Goal: Task Accomplishment & Management: Use online tool/utility

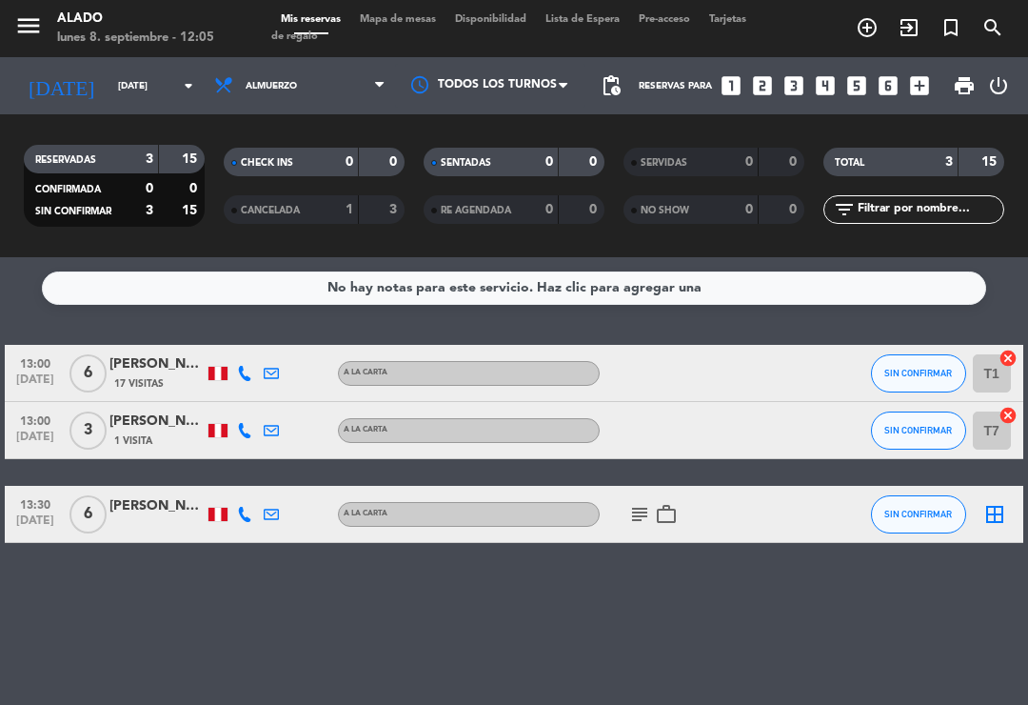
click at [996, 509] on icon "border_all" at bounding box center [995, 514] width 23 height 23
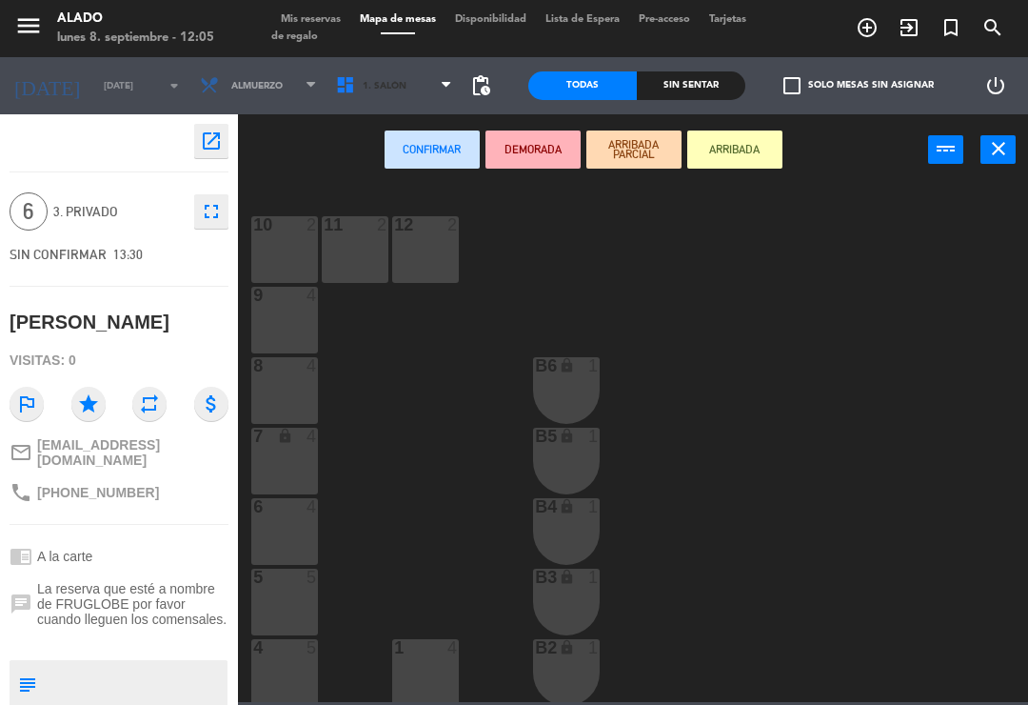
click at [402, 95] on span "1. Salón" at bounding box center [395, 86] width 136 height 42
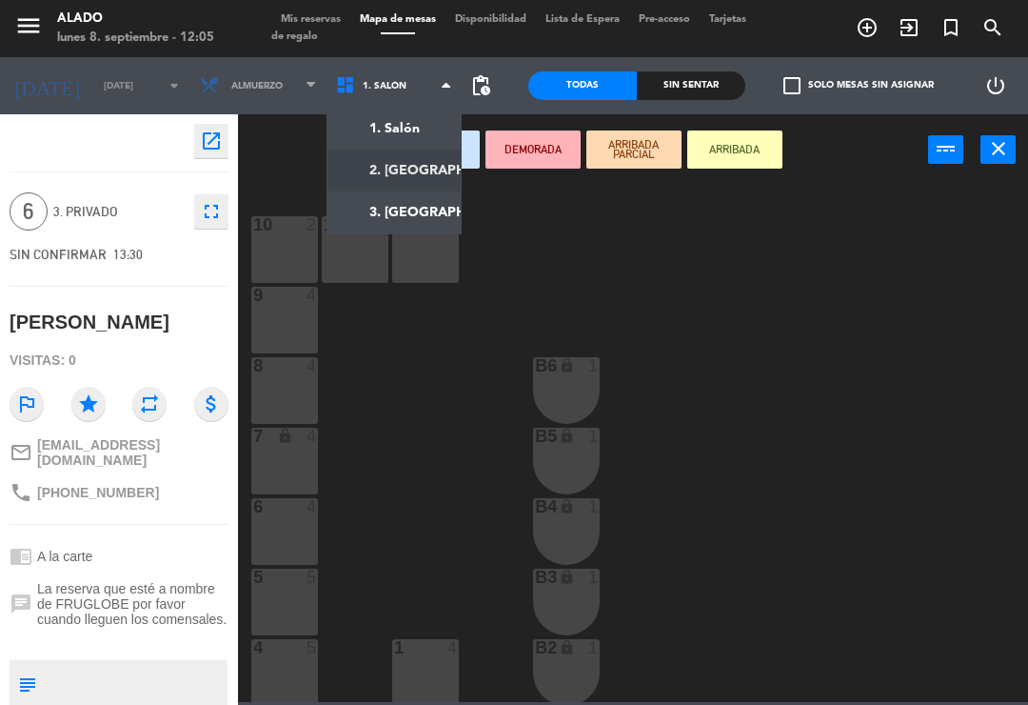
click at [433, 167] on ng-component "menu Alado [DATE] 8. septiembre - 12:05 Mis reservas Mapa de mesas Disponibilid…" at bounding box center [514, 351] width 1028 height 702
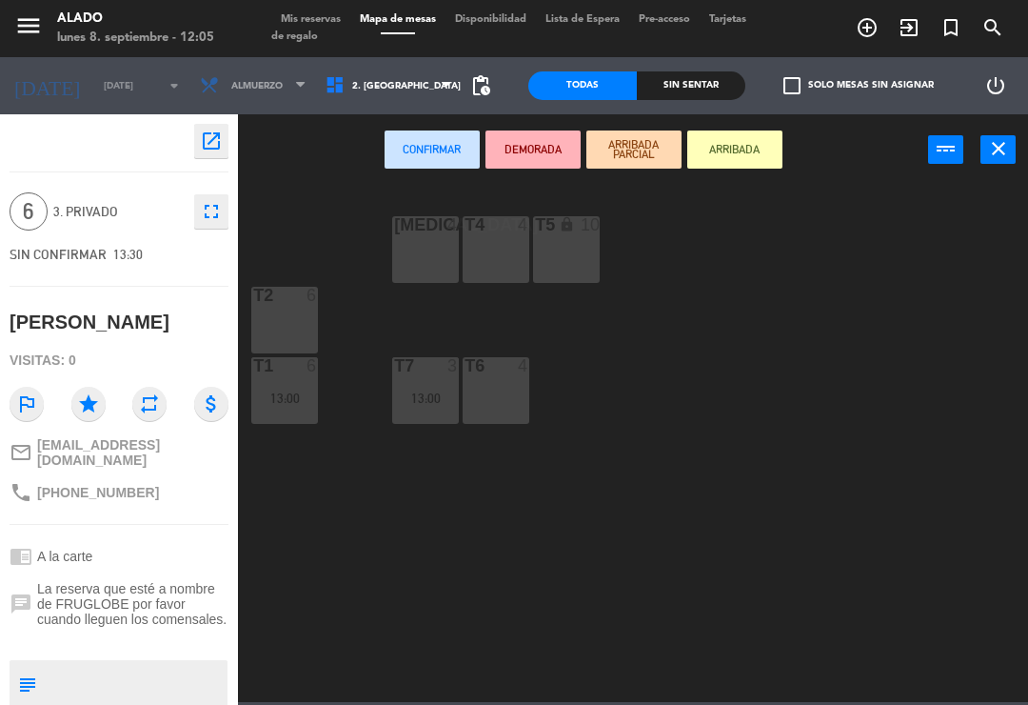
click at [290, 314] on div "T2 6" at bounding box center [284, 320] width 67 height 67
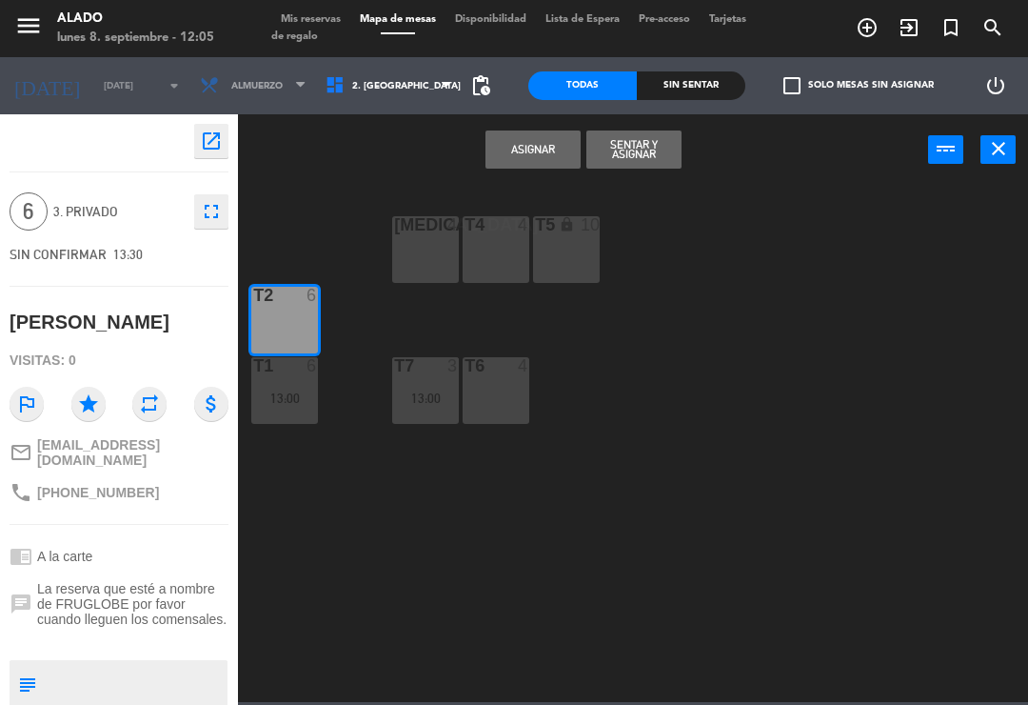
click at [501, 137] on button "Asignar" at bounding box center [533, 149] width 95 height 38
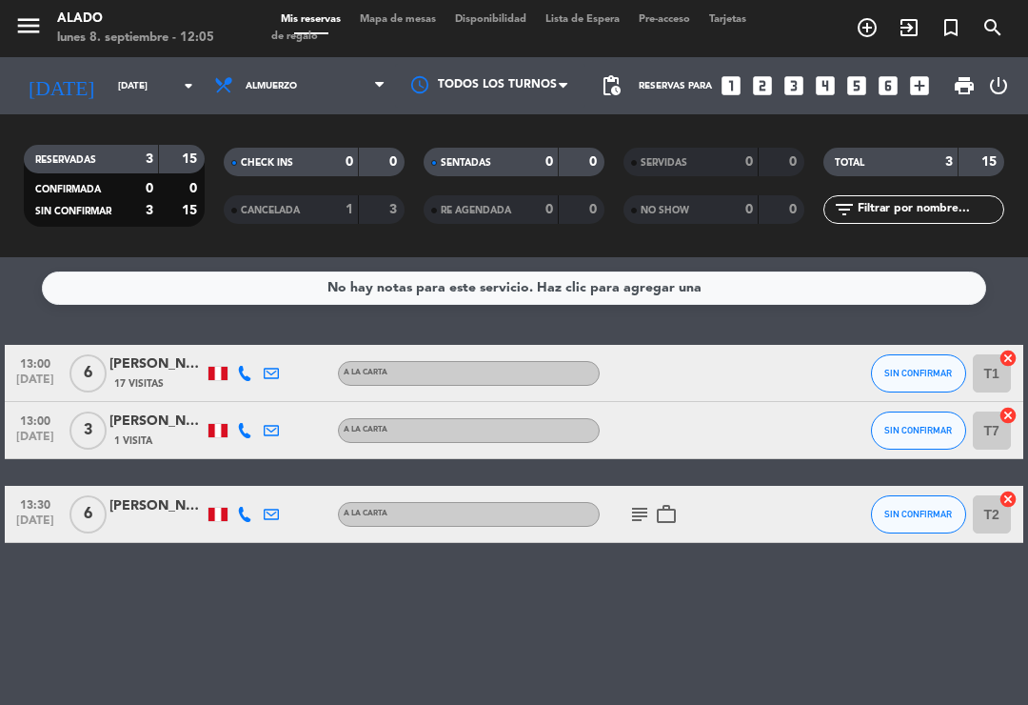
click at [644, 510] on icon "subject" at bounding box center [639, 514] width 23 height 23
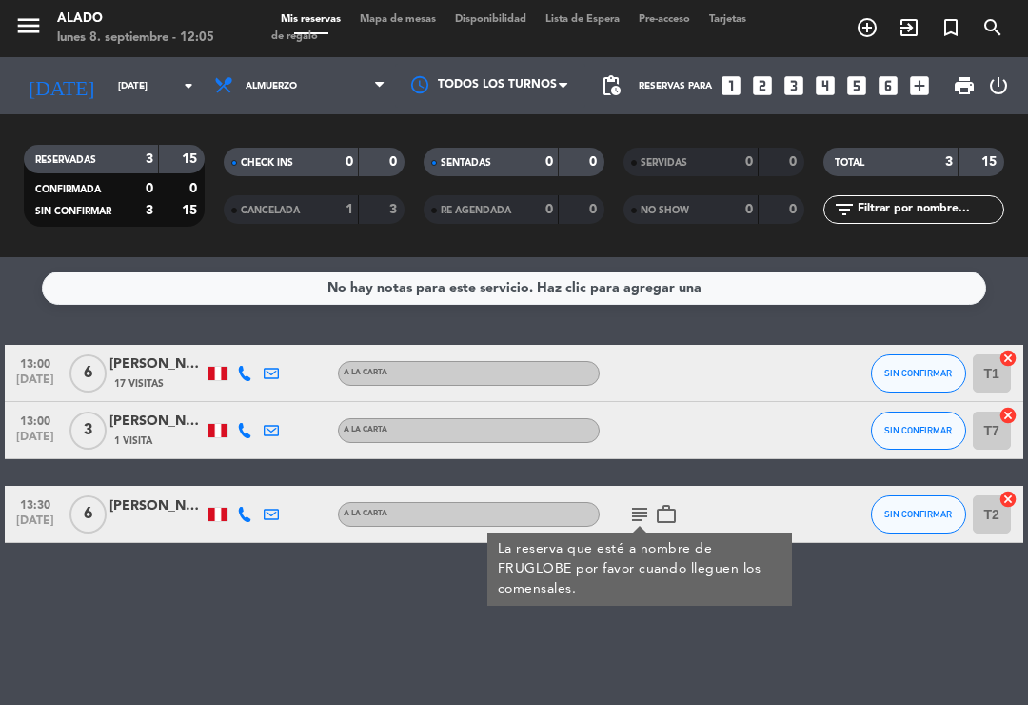
click at [640, 511] on icon "subject" at bounding box center [639, 514] width 23 height 23
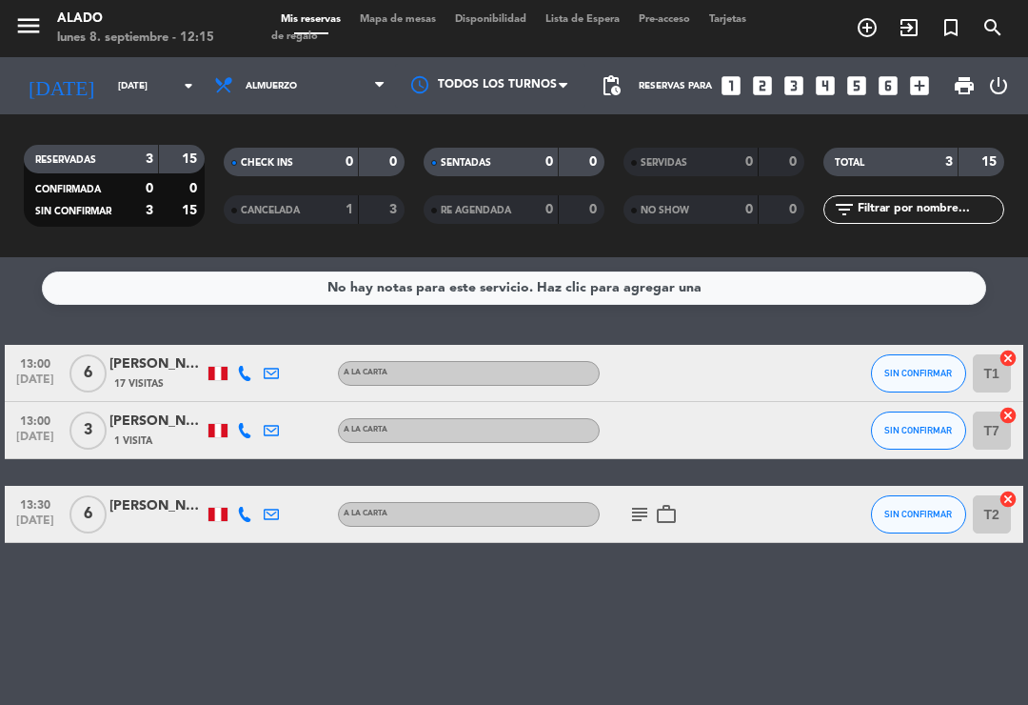
scroll to position [30, 0]
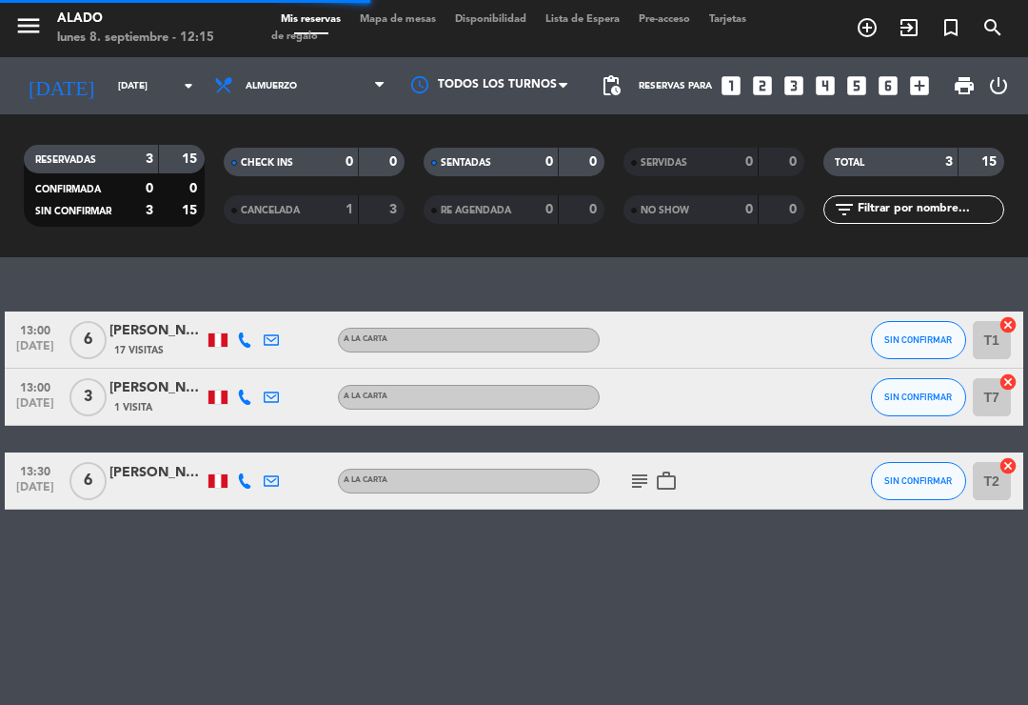
click at [390, 77] on span at bounding box center [384, 86] width 19 height 18
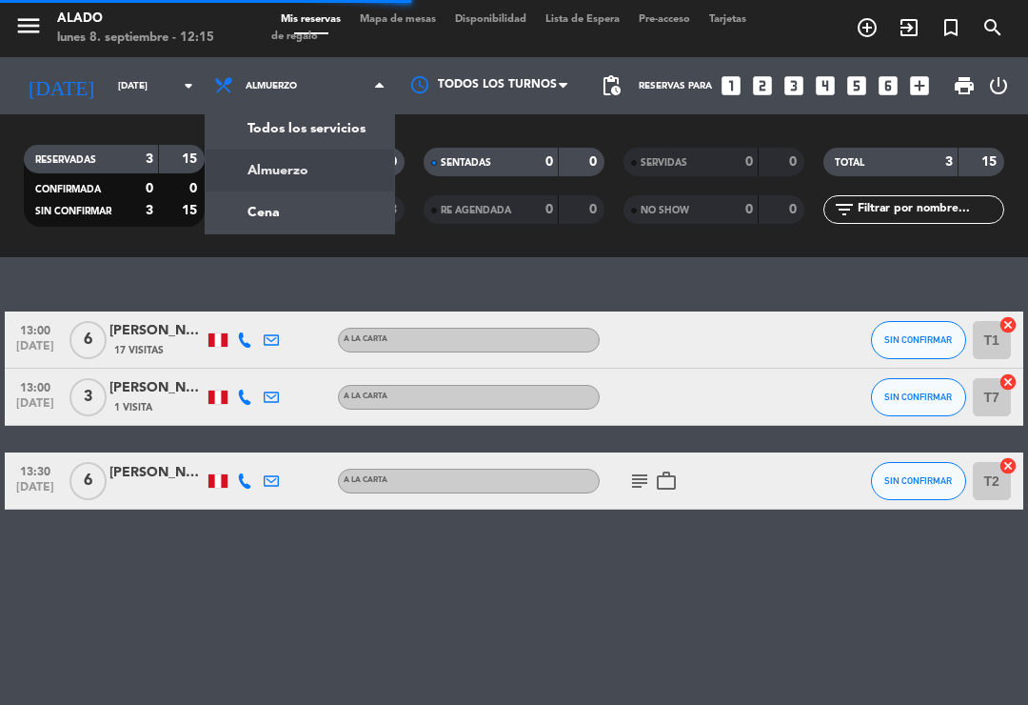
click at [339, 181] on div "menu Alado [DATE] 8. septiembre - 12:15 Mis reservas Mapa de mesas Disponibilid…" at bounding box center [514, 128] width 1028 height 257
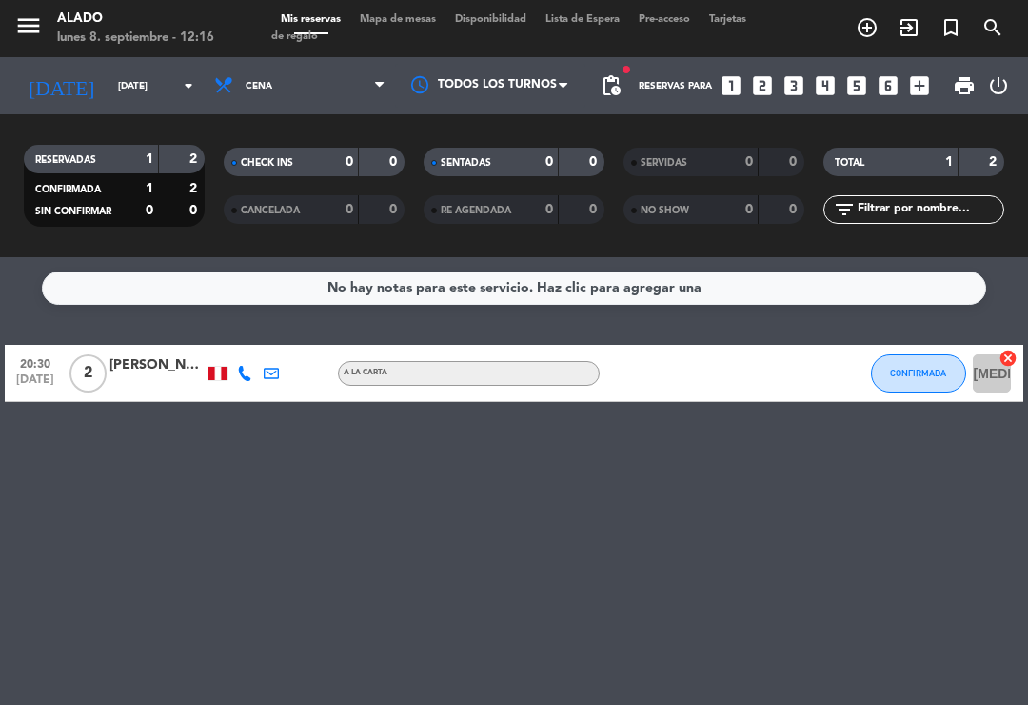
click at [380, 78] on icon at bounding box center [379, 85] width 9 height 15
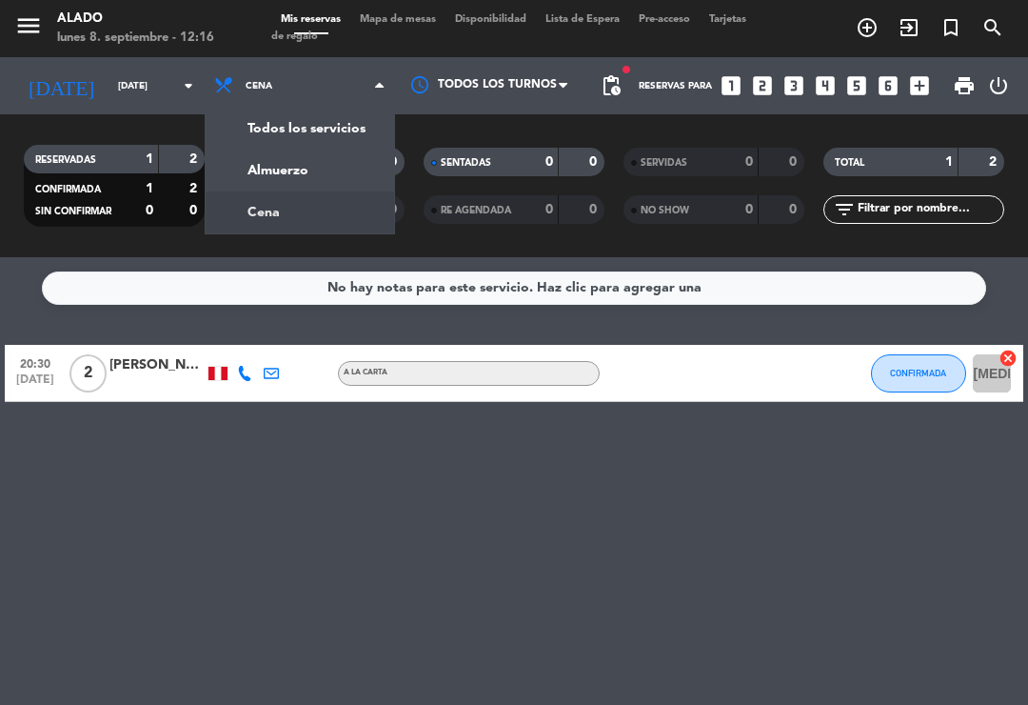
click at [374, 65] on span "Cena" at bounding box center [300, 86] width 190 height 42
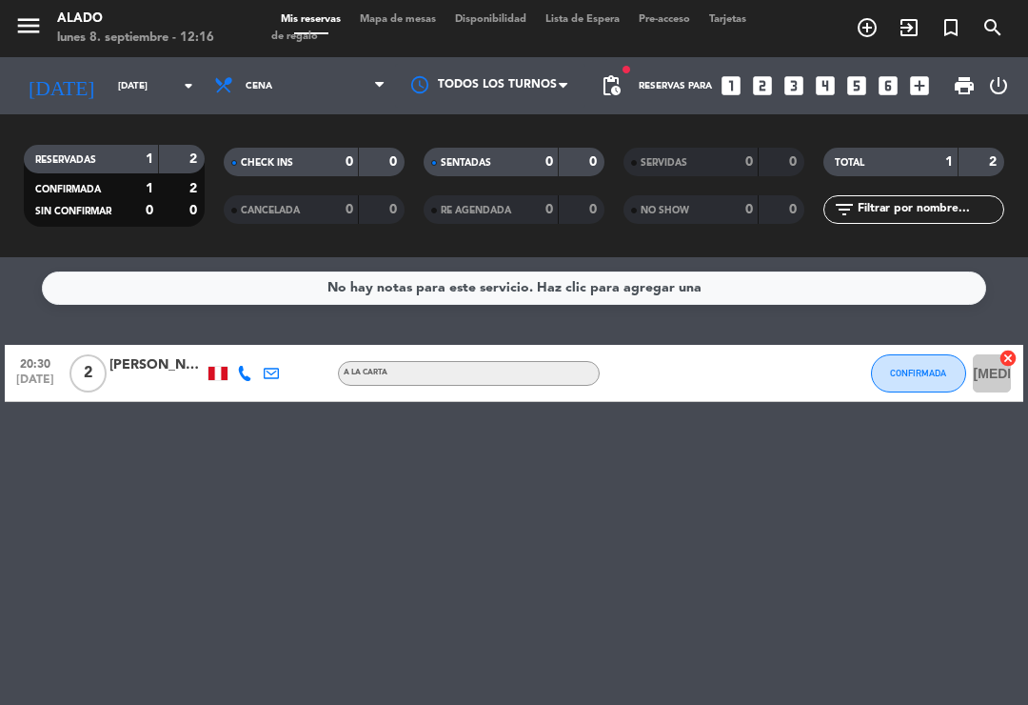
click at [396, 64] on div at bounding box center [490, 85] width 190 height 43
click at [387, 77] on span at bounding box center [384, 86] width 19 height 18
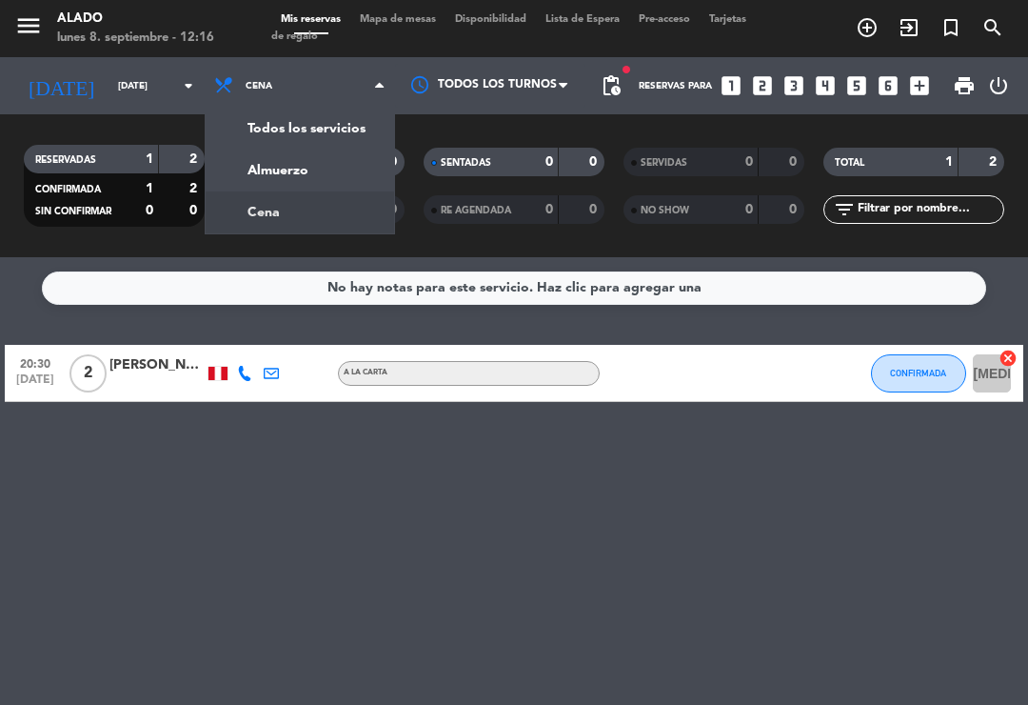
click at [322, 136] on div "menu Alado [DATE] 8. septiembre - 12:16 Mis reservas Mapa de mesas Disponibilid…" at bounding box center [514, 128] width 1028 height 257
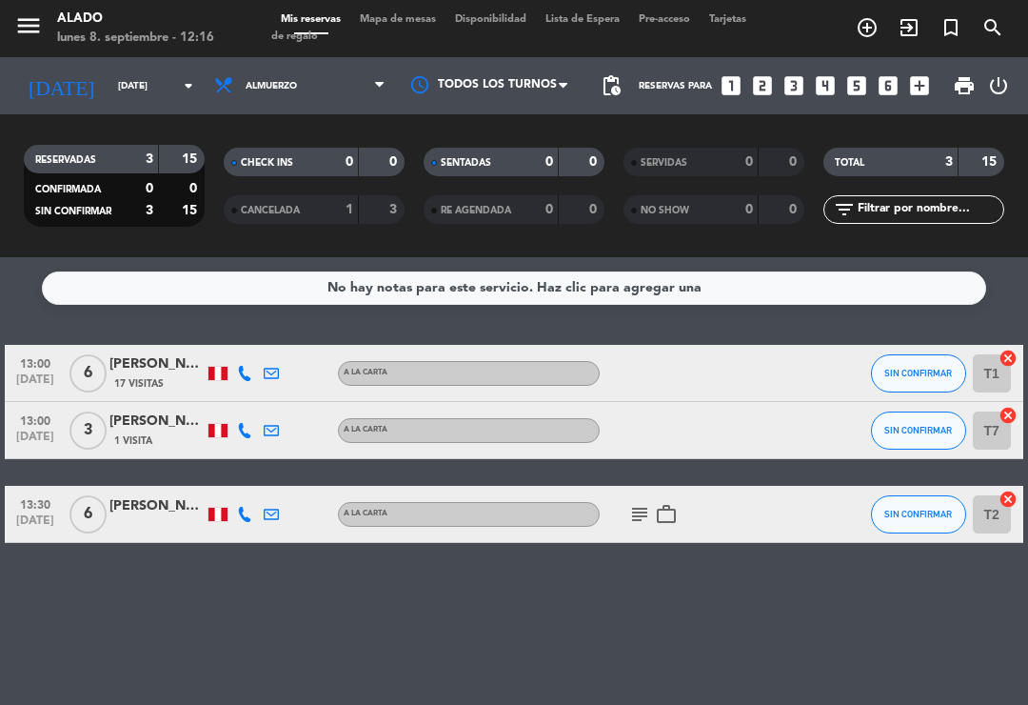
scroll to position [0, 0]
click at [176, 358] on div "[PERSON_NAME]" at bounding box center [156, 364] width 95 height 22
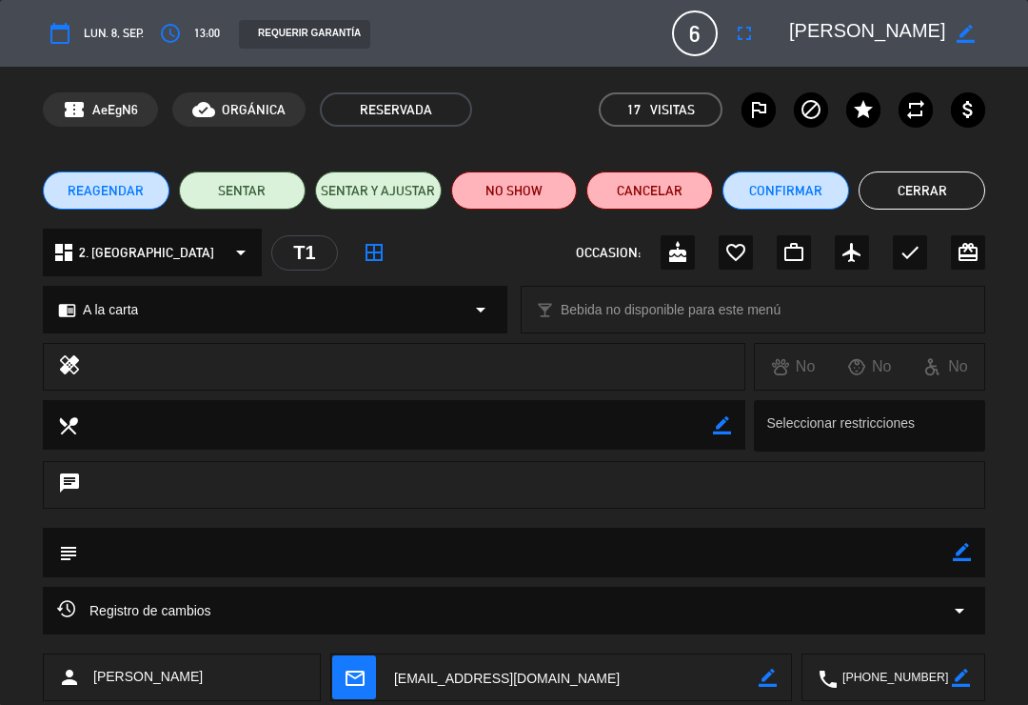
click at [952, 190] on button "Cerrar" at bounding box center [922, 190] width 127 height 38
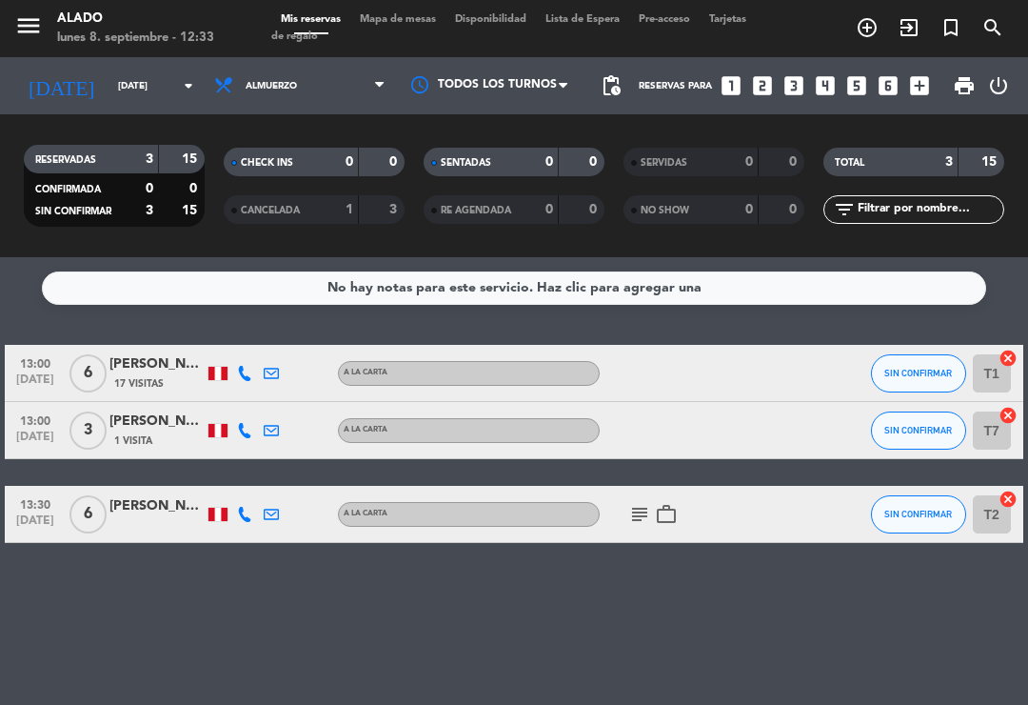
click at [183, 429] on div "[PERSON_NAME]" at bounding box center [156, 421] width 95 height 22
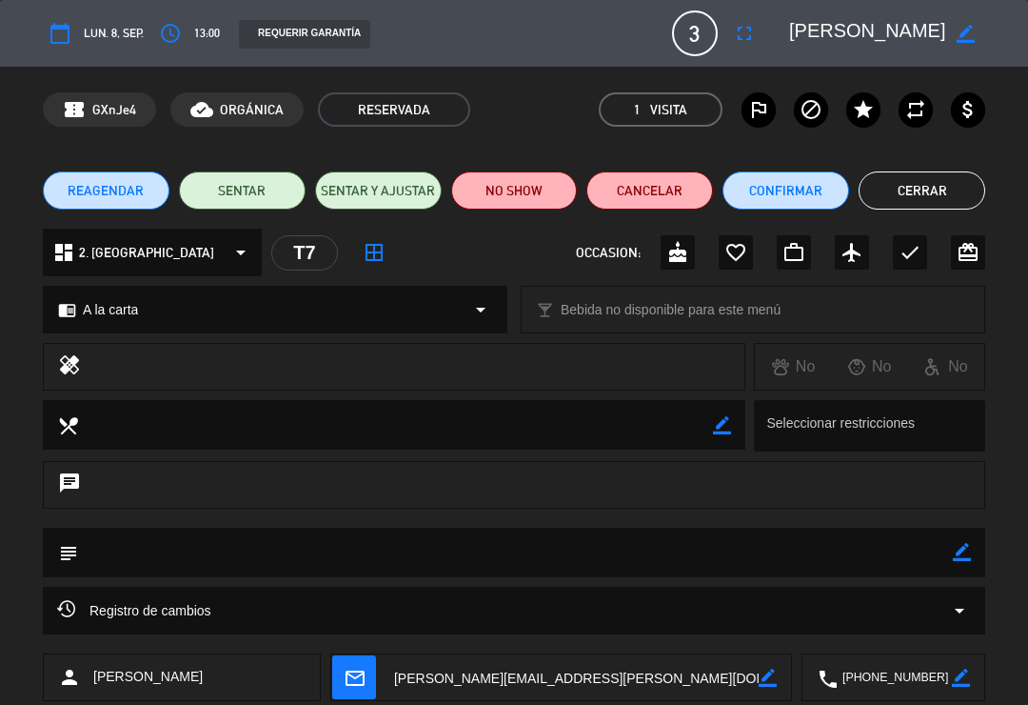
click at [935, 202] on button "Cerrar" at bounding box center [922, 190] width 127 height 38
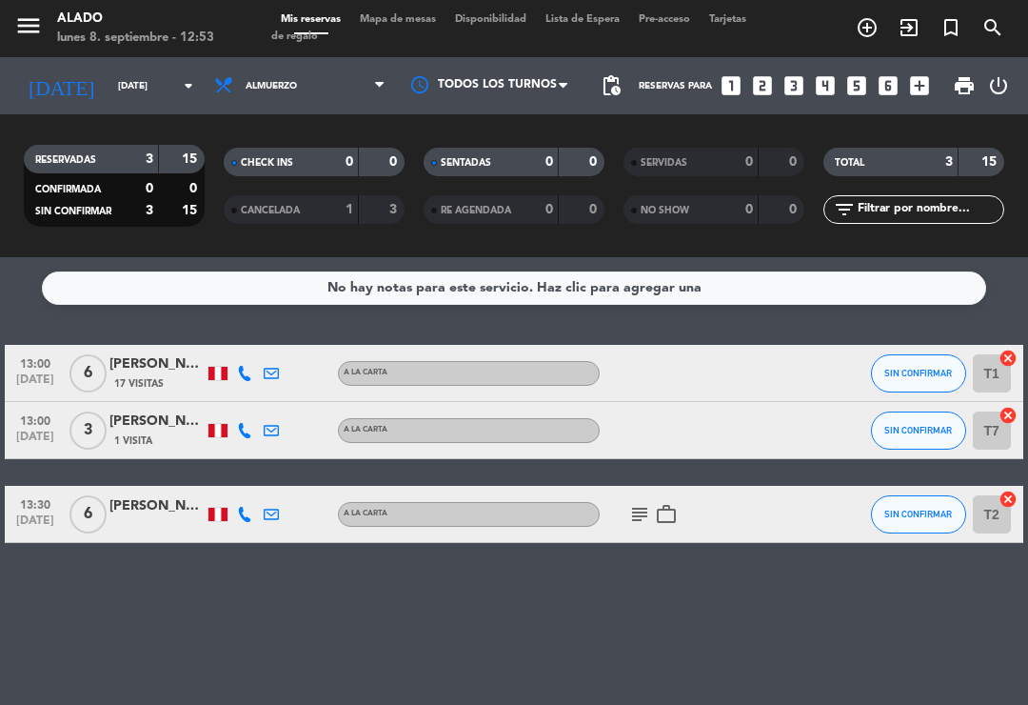
click at [1003, 357] on icon "cancel" at bounding box center [1008, 357] width 19 height 19
click at [985, 364] on icon "border_all" at bounding box center [995, 373] width 23 height 23
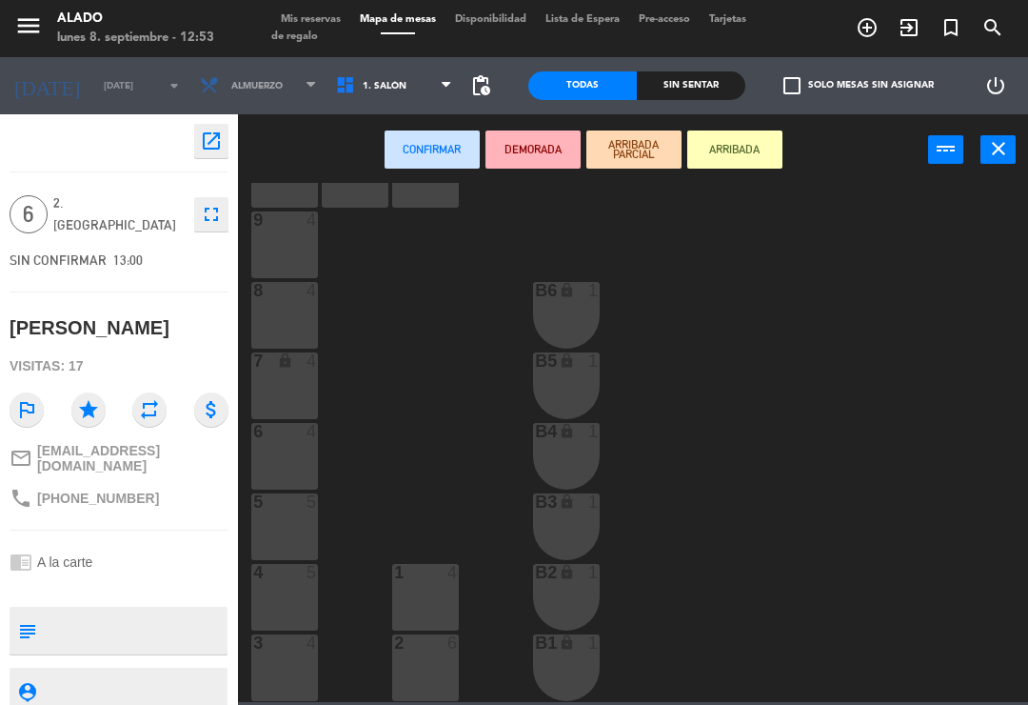
scroll to position [75, 0]
click at [440, 673] on div "2 6" at bounding box center [425, 667] width 67 height 67
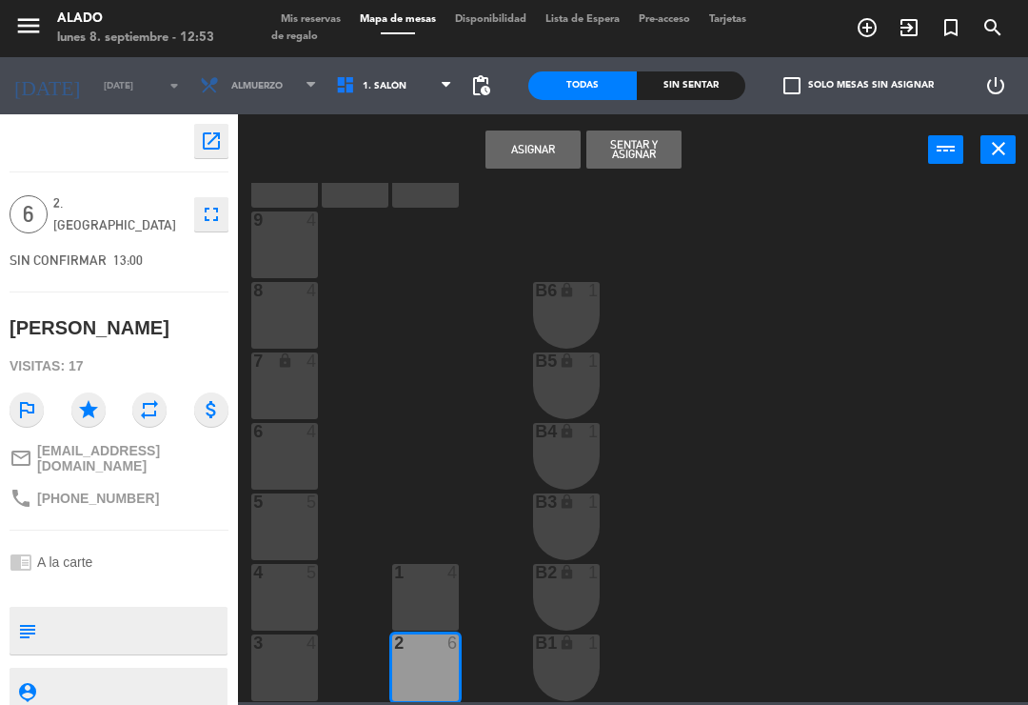
click at [656, 151] on button "Sentar y Asignar" at bounding box center [634, 149] width 95 height 38
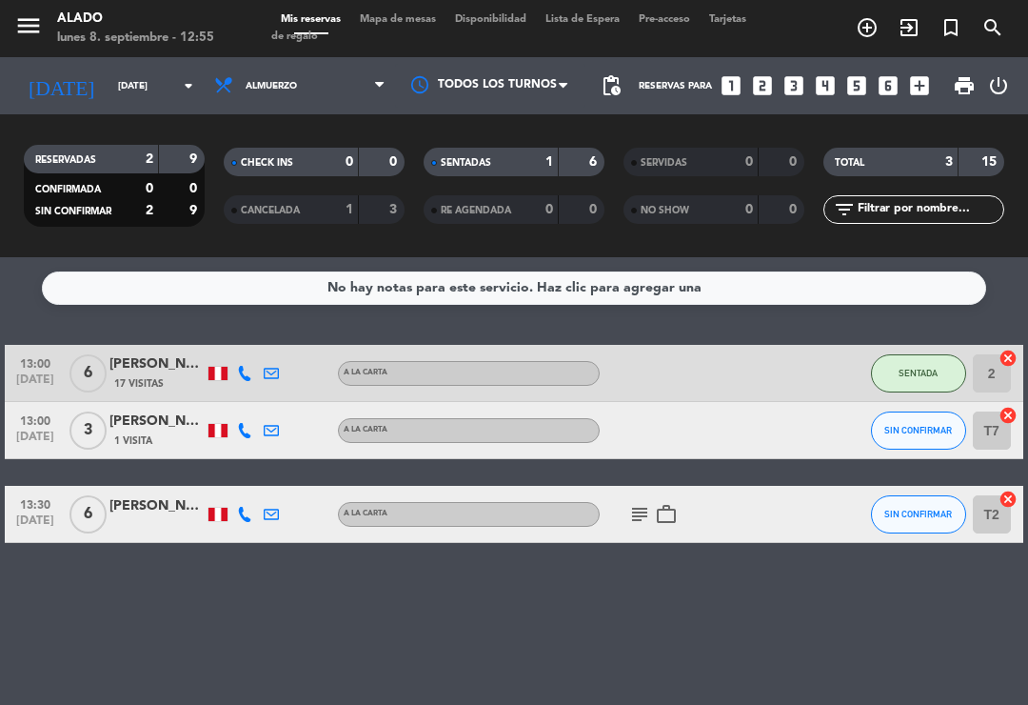
click at [114, 428] on div "[PERSON_NAME]" at bounding box center [156, 421] width 95 height 22
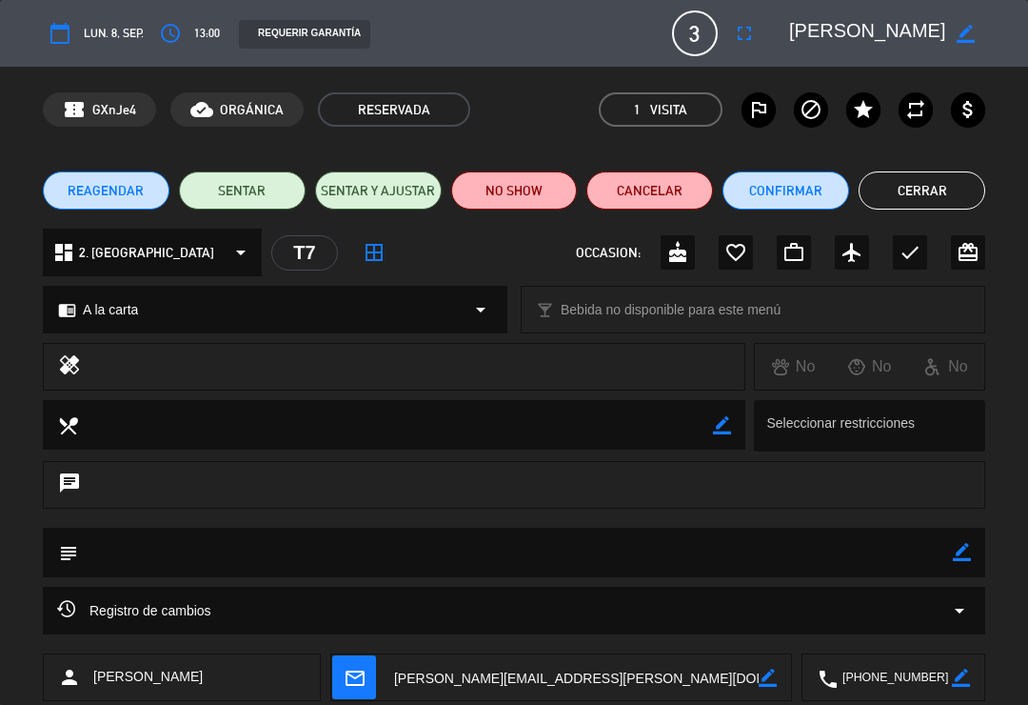
click at [927, 177] on button "Cerrar" at bounding box center [922, 190] width 127 height 38
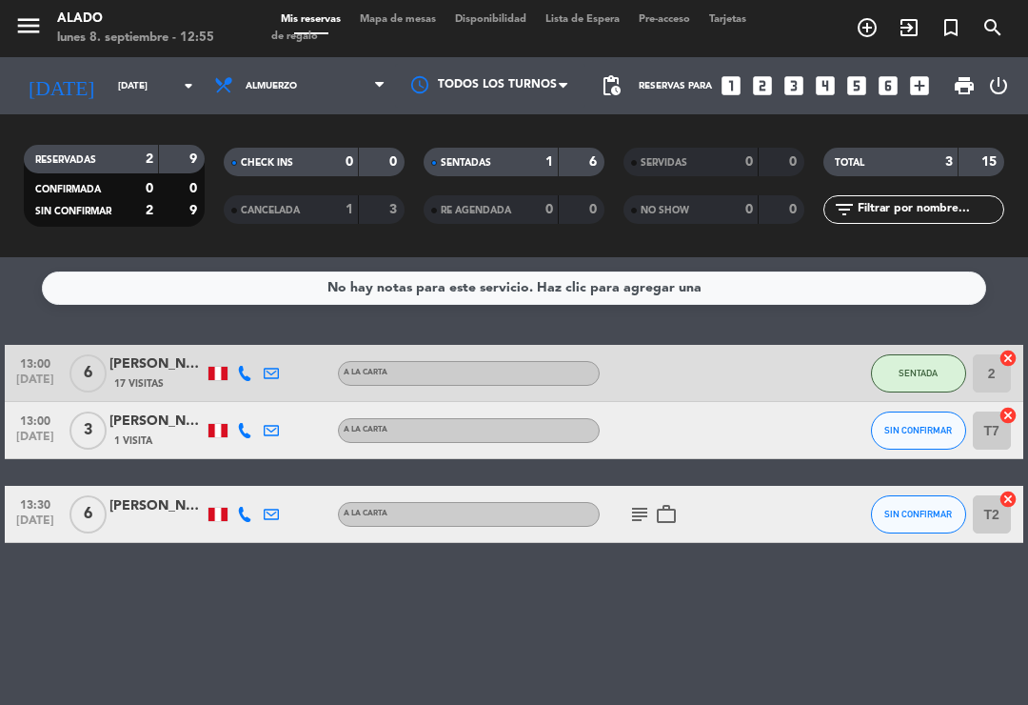
click at [638, 522] on icon "subject" at bounding box center [639, 514] width 23 height 23
click at [637, 524] on icon "subject" at bounding box center [639, 514] width 23 height 23
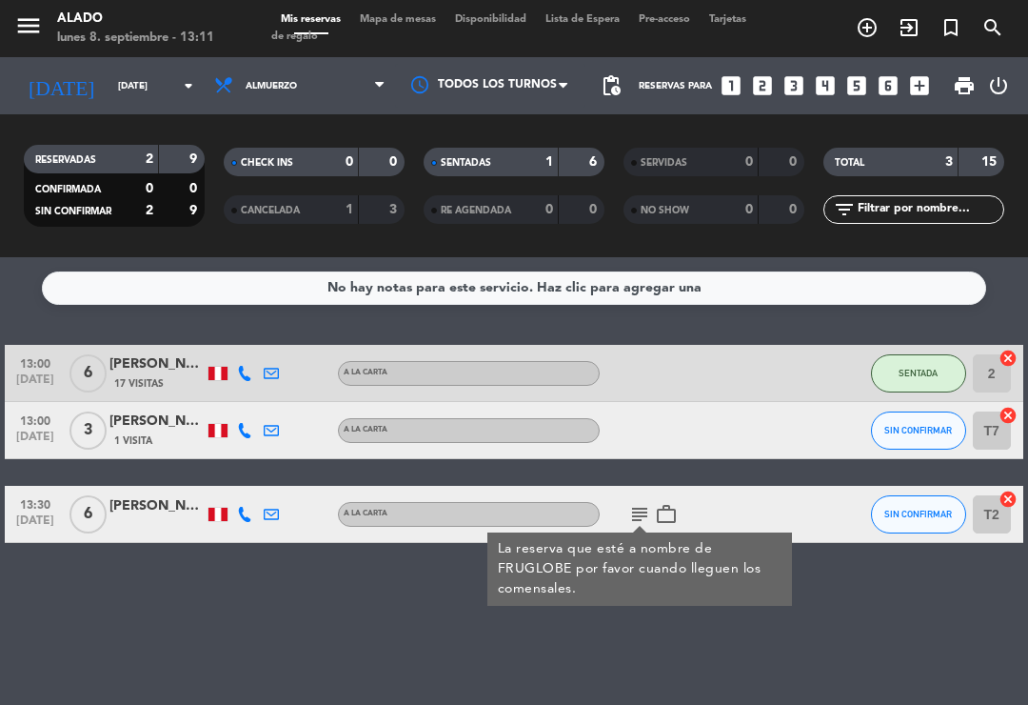
click at [80, 589] on div "No hay notas para este servicio. Haz clic para agregar una 13:00 [DATE] 6 [PERS…" at bounding box center [514, 481] width 1028 height 448
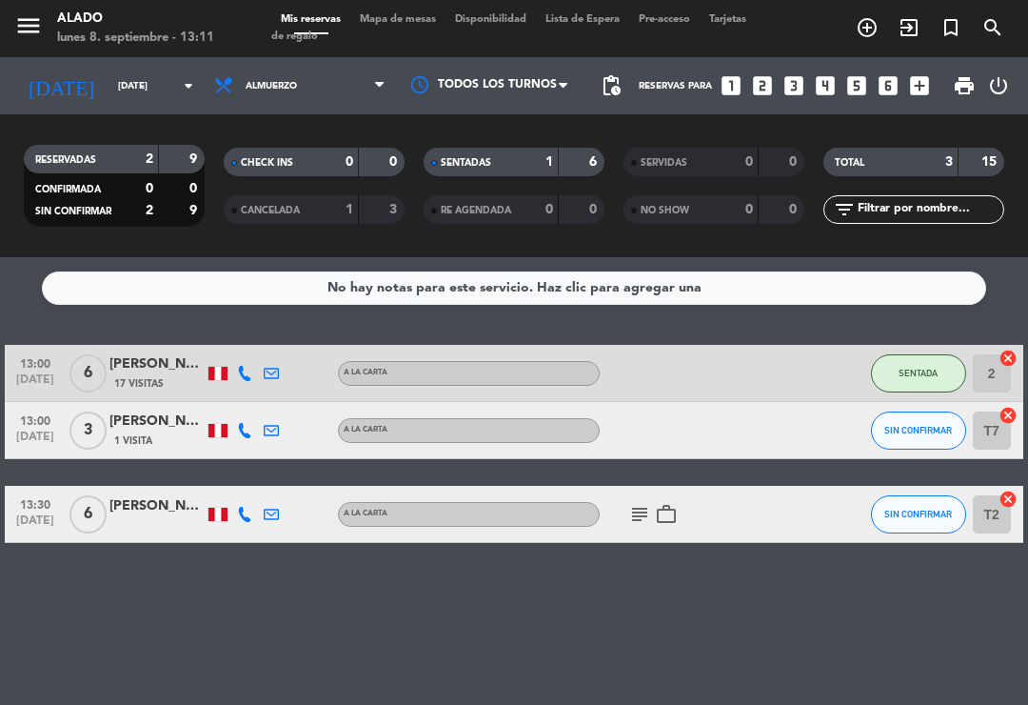
click at [643, 503] on icon "subject" at bounding box center [639, 514] width 23 height 23
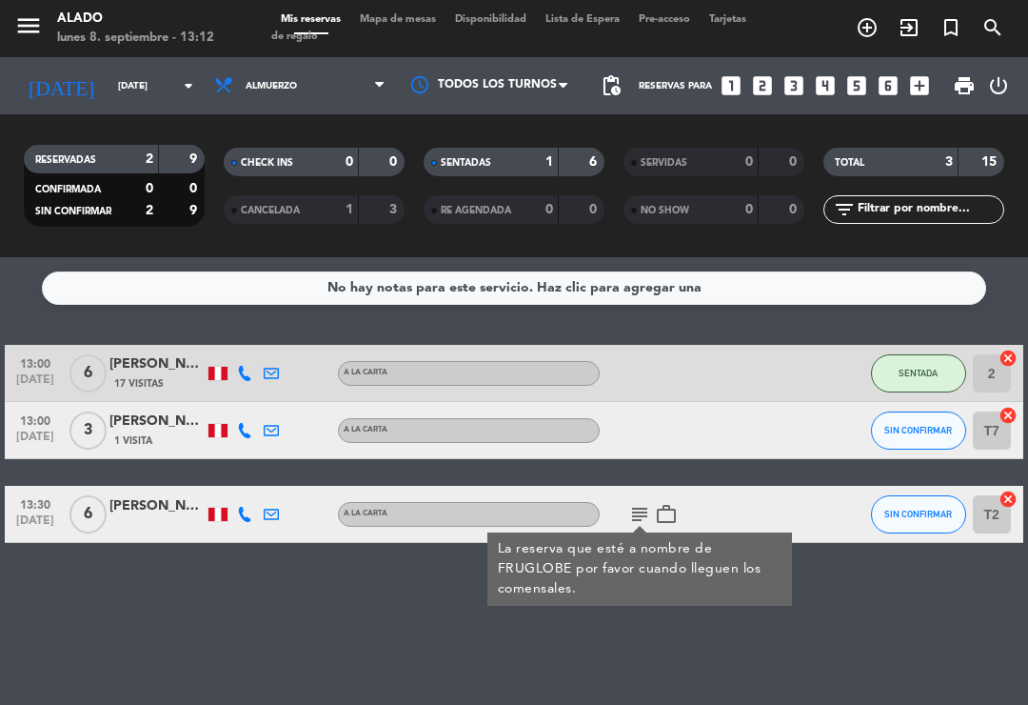
click at [1009, 409] on icon "cancel" at bounding box center [1008, 415] width 19 height 19
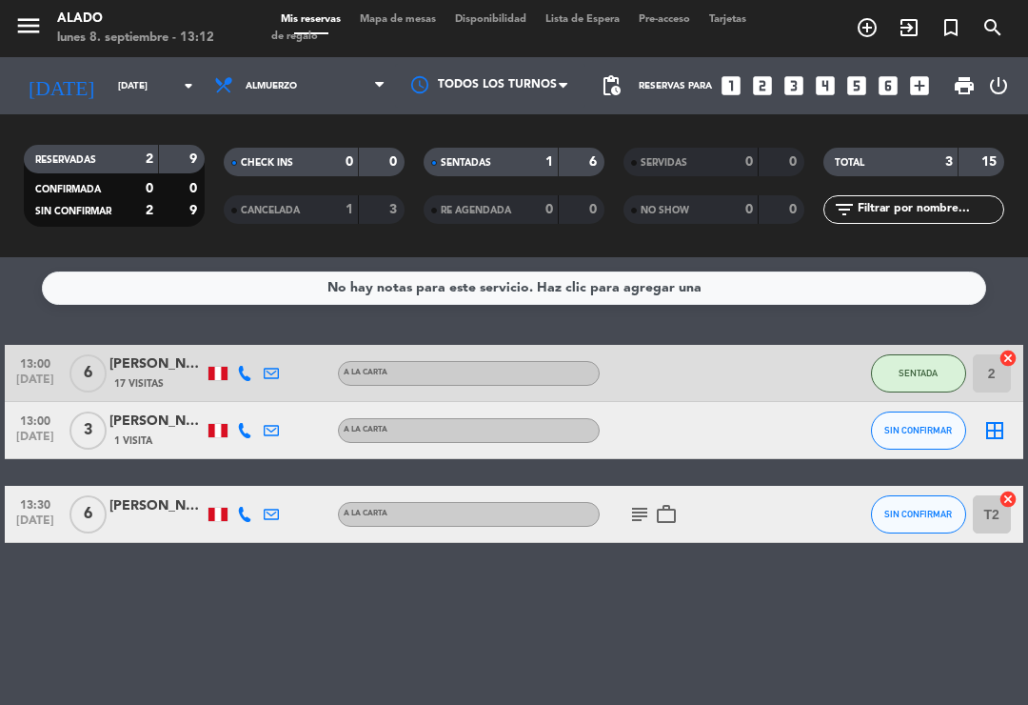
click at [995, 423] on icon "border_all" at bounding box center [995, 430] width 23 height 23
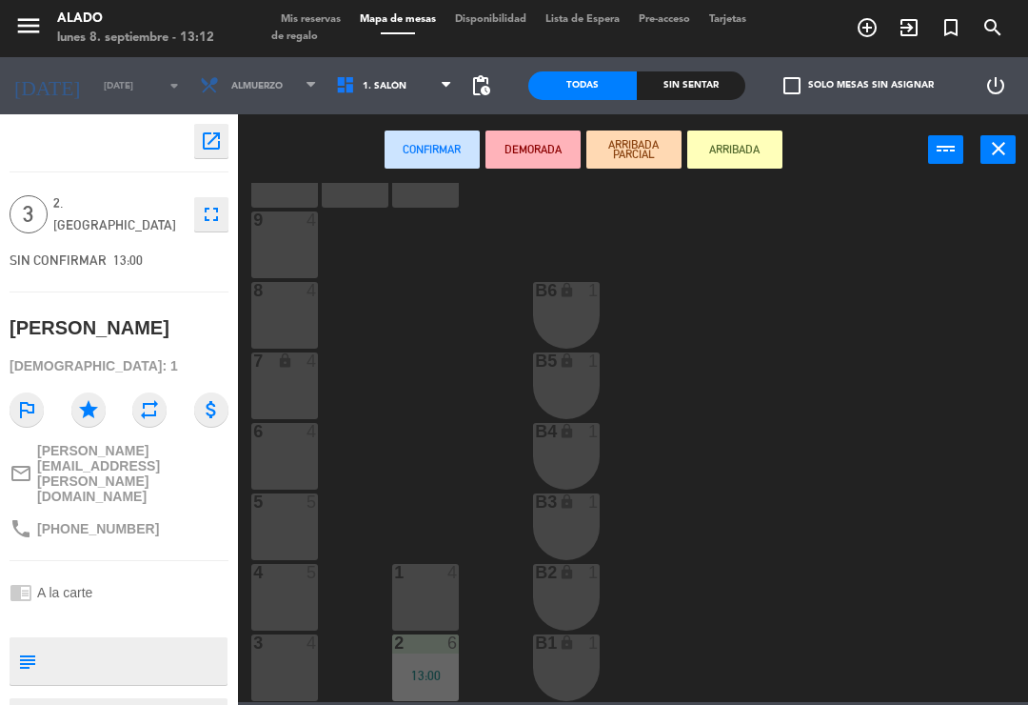
scroll to position [75, 0]
click at [295, 667] on div "3 4" at bounding box center [284, 667] width 67 height 67
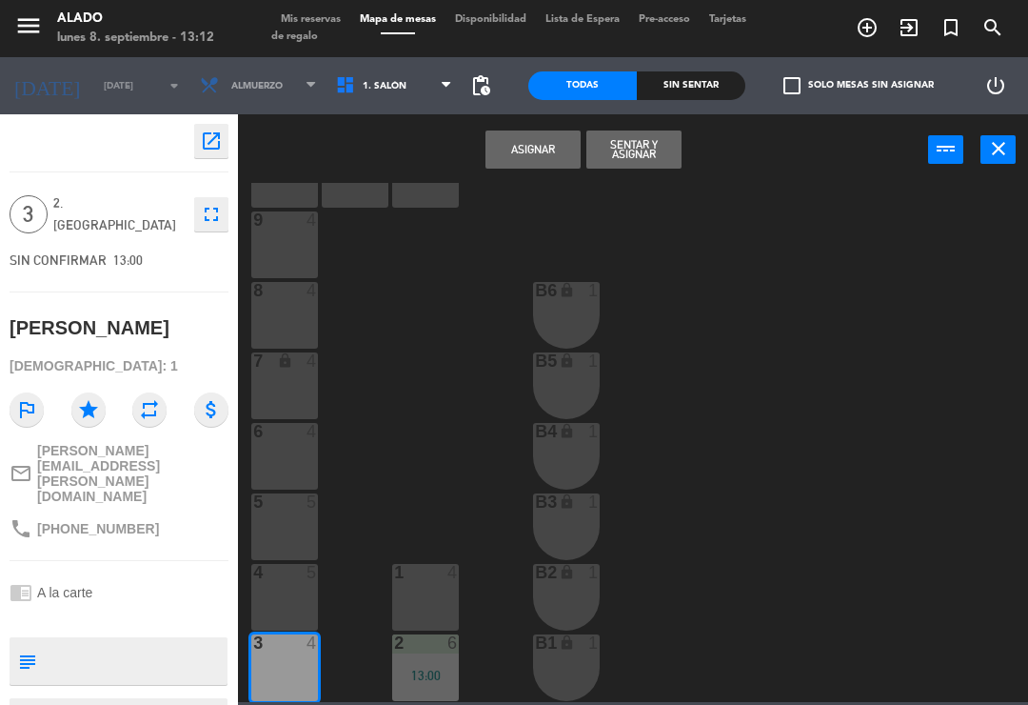
click at [626, 144] on button "Sentar y Asignar" at bounding box center [634, 149] width 95 height 38
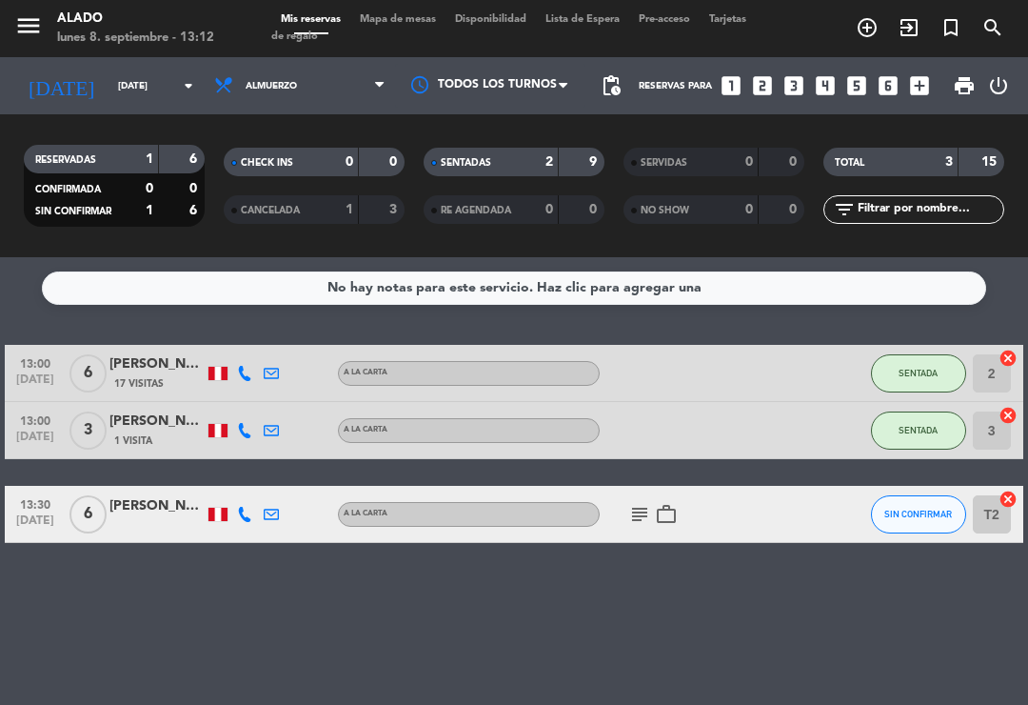
click at [403, 25] on span "Mapa de mesas" at bounding box center [397, 19] width 95 height 10
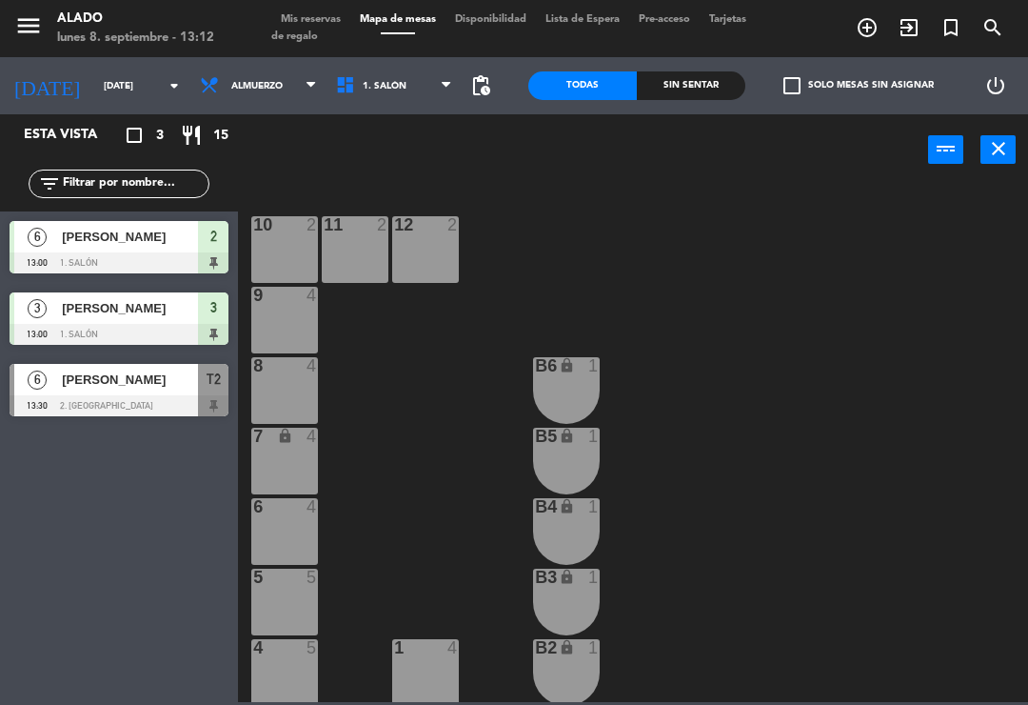
scroll to position [2, 0]
click at [301, 528] on div "6 4" at bounding box center [284, 529] width 67 height 67
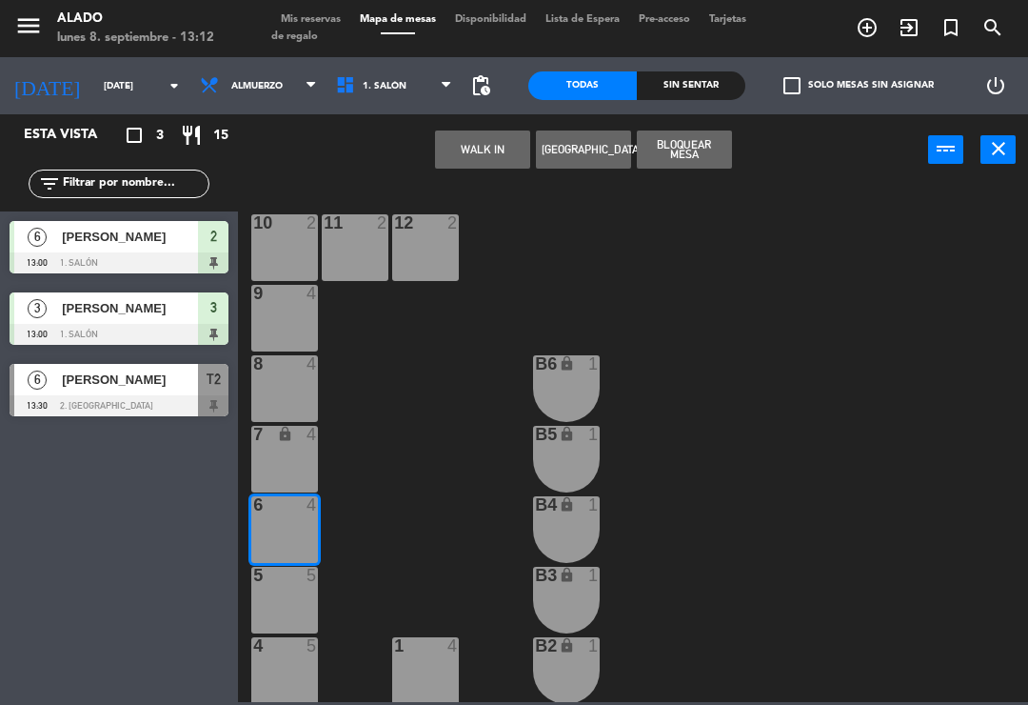
click at [502, 160] on button "WALK IN" at bounding box center [482, 149] width 95 height 38
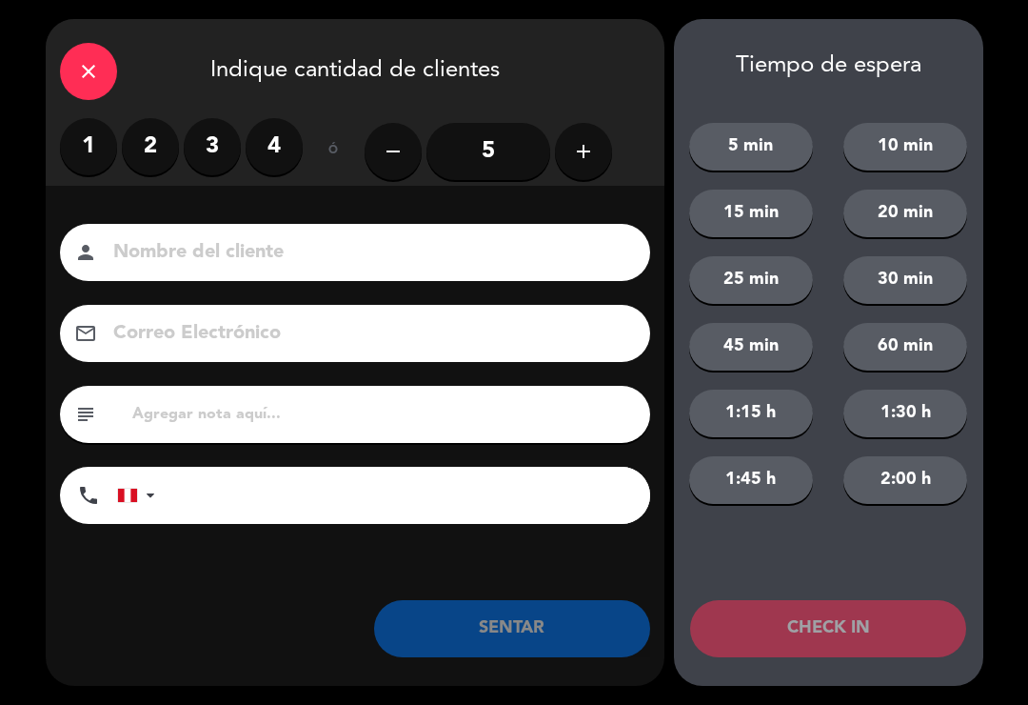
click at [152, 126] on label "2" at bounding box center [150, 146] width 57 height 57
click at [272, 255] on input at bounding box center [368, 252] width 514 height 33
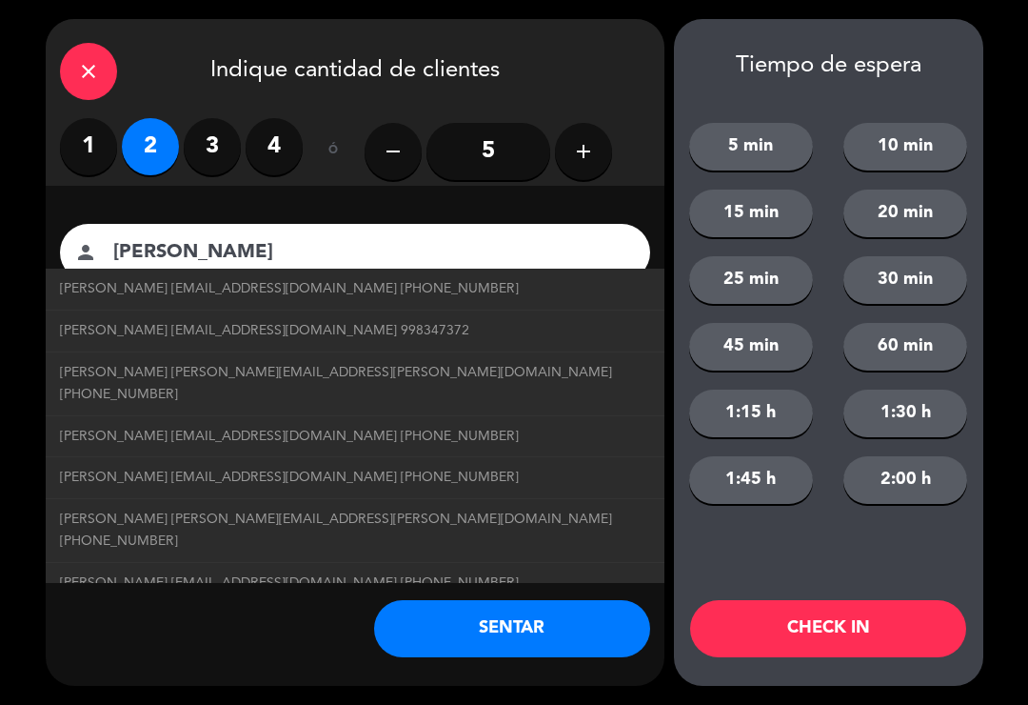
type input "[PERSON_NAME]"
click at [600, 92] on div "close Indique cantidad de clientes" at bounding box center [355, 68] width 619 height 99
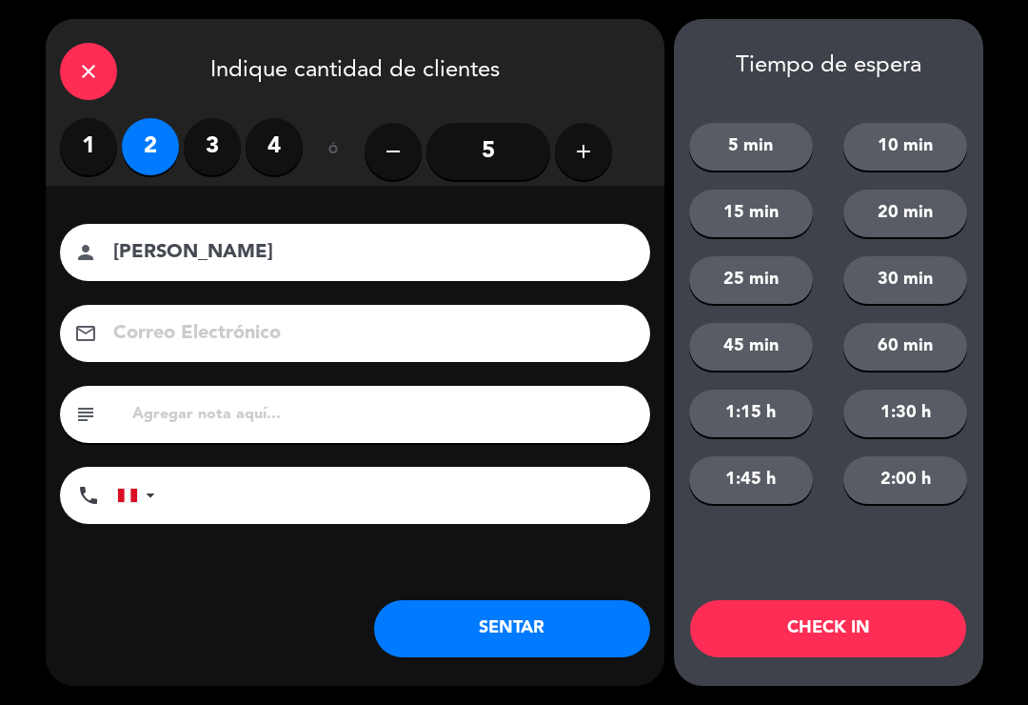
click at [502, 621] on button "SENTAR" at bounding box center [512, 628] width 276 height 57
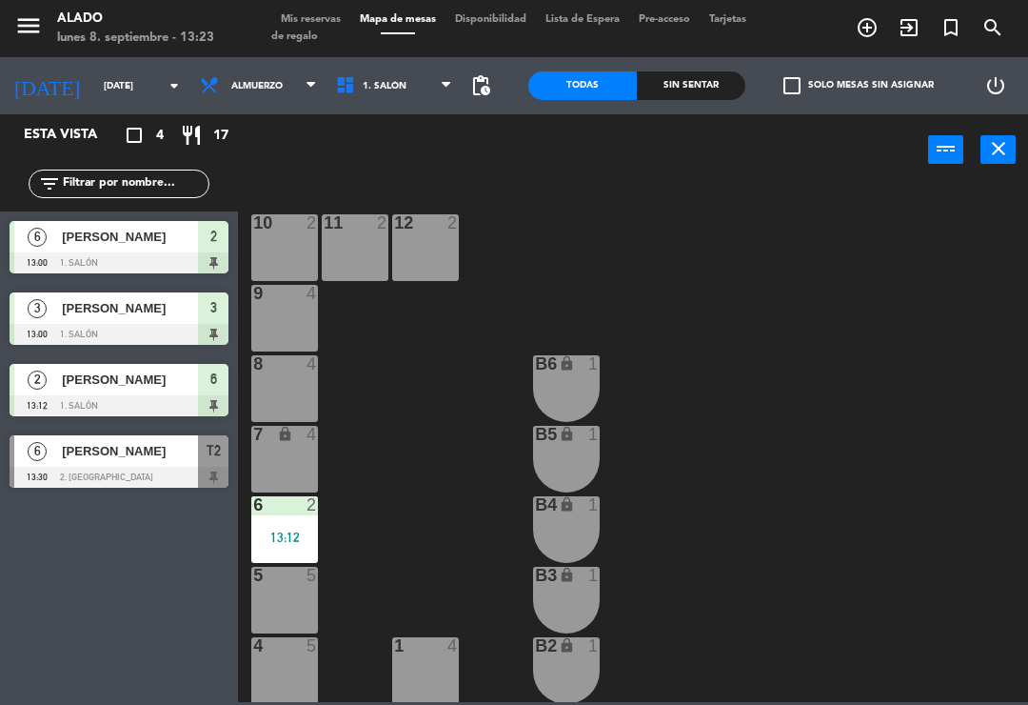
click at [121, 440] on div "[PERSON_NAME]" at bounding box center [129, 450] width 138 height 31
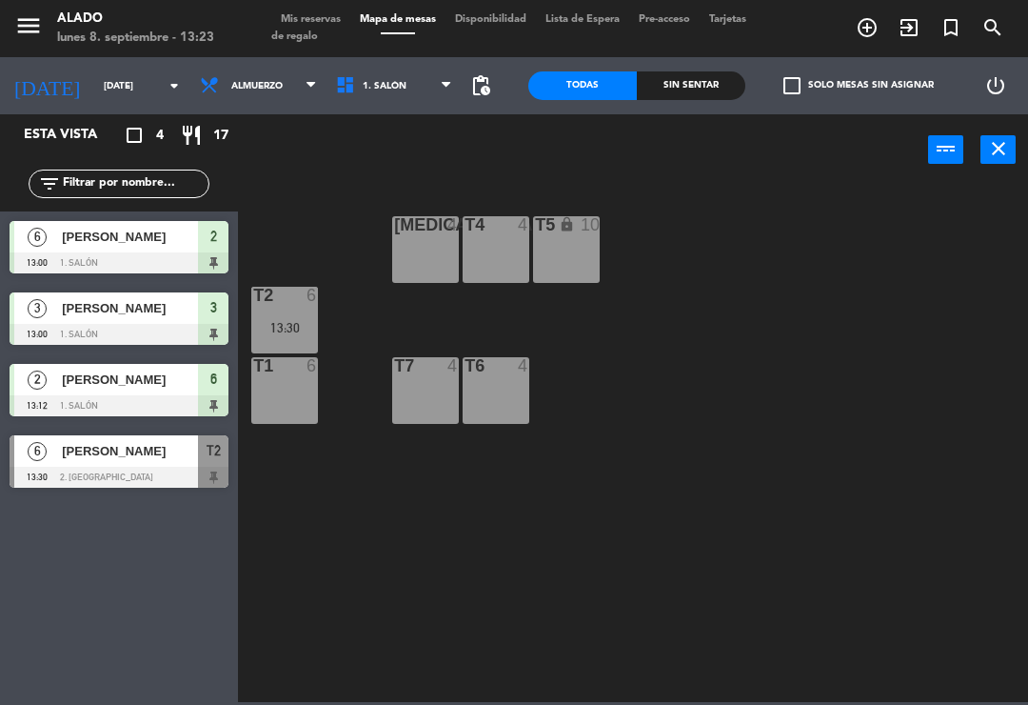
scroll to position [0, 0]
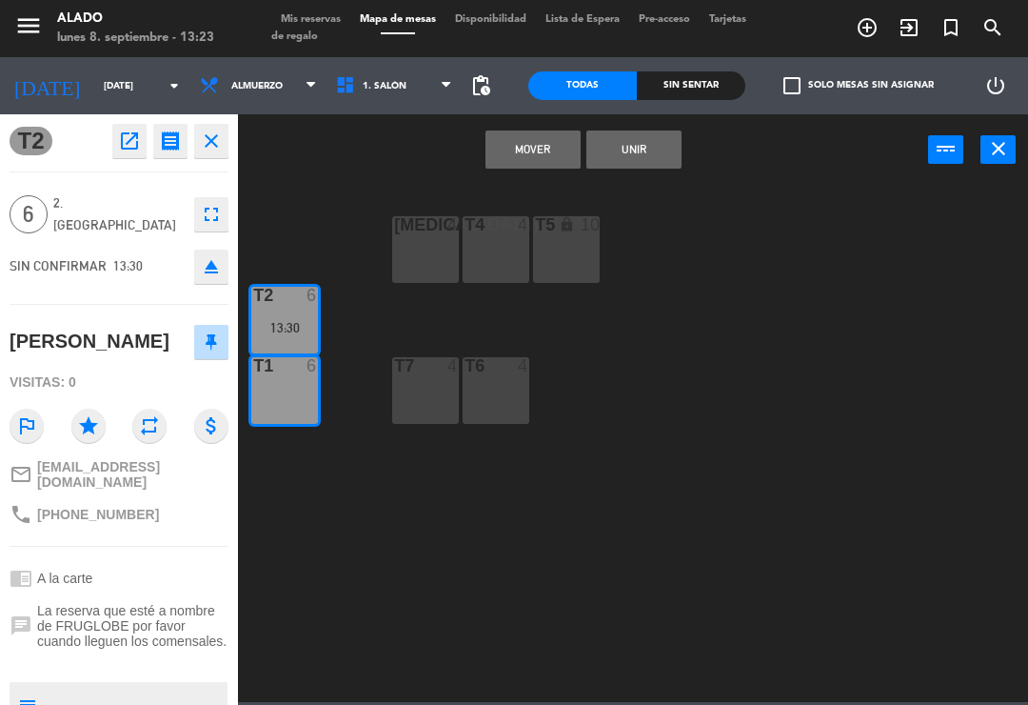
click at [531, 148] on button "Mover" at bounding box center [533, 149] width 95 height 38
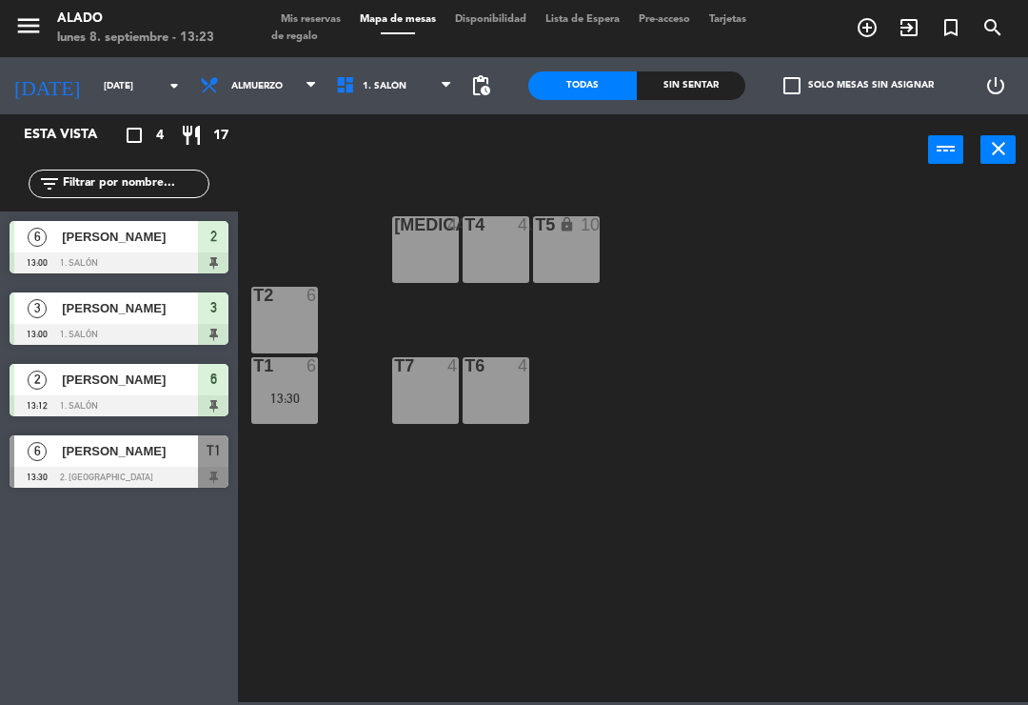
click at [97, 449] on span "[PERSON_NAME]" at bounding box center [130, 451] width 136 height 20
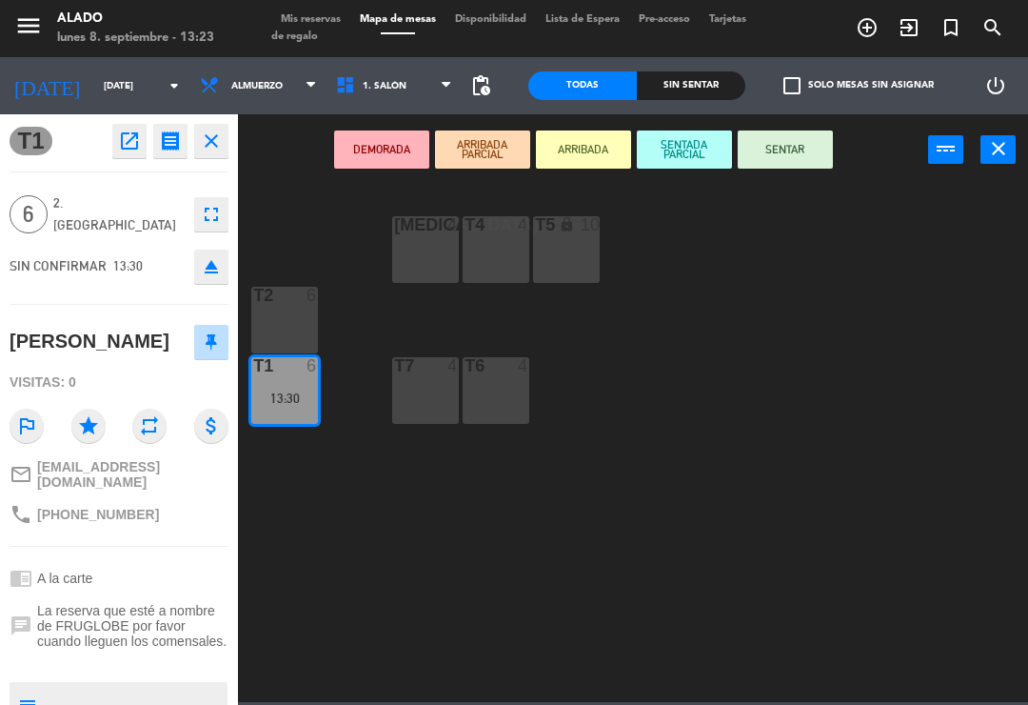
click at [774, 151] on button "SENTAR" at bounding box center [785, 149] width 95 height 38
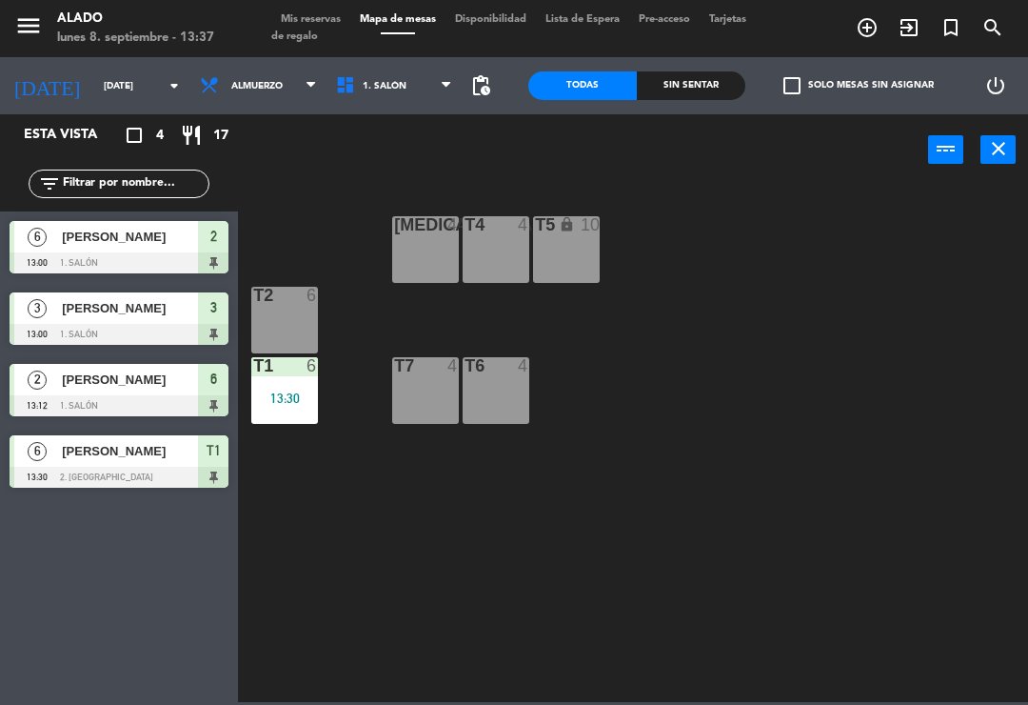
click at [436, 84] on span "1. Salón" at bounding box center [395, 86] width 136 height 42
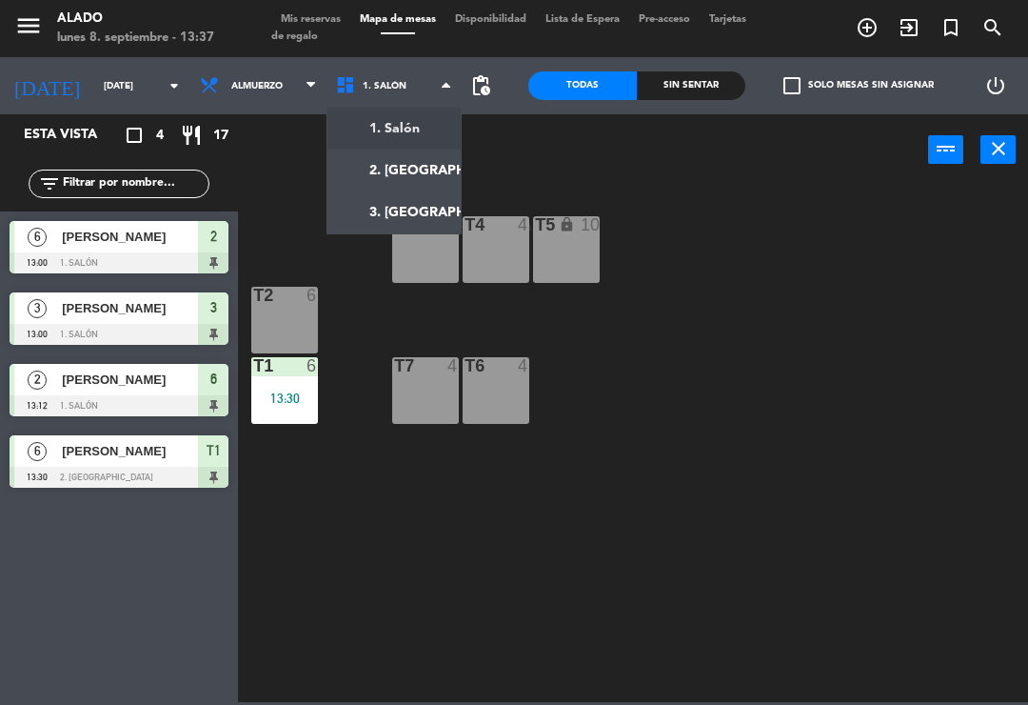
click at [422, 125] on ng-component "menu Alado [DATE] 8. septiembre - 13:37 Mis reservas Mapa de mesas Disponibilid…" at bounding box center [514, 351] width 1028 height 702
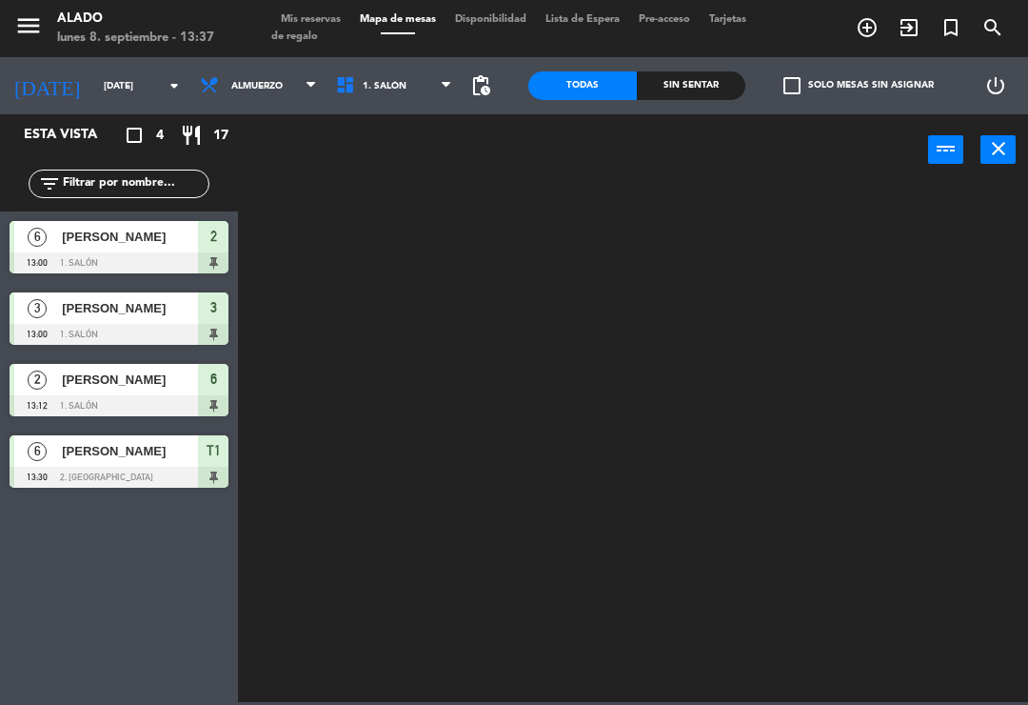
click at [399, 93] on span "1. Salón" at bounding box center [395, 86] width 136 height 42
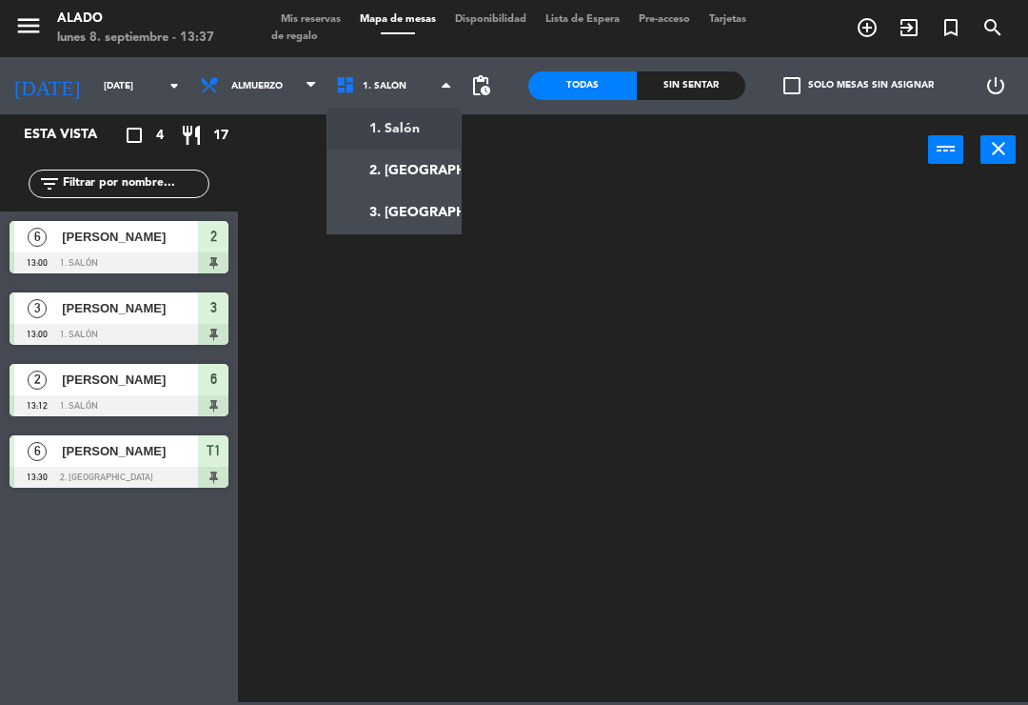
click at [418, 151] on ng-component "menu Alado [DATE] 8. septiembre - 13:37 Mis reservas Mapa de mesas Disponibilid…" at bounding box center [514, 351] width 1028 height 702
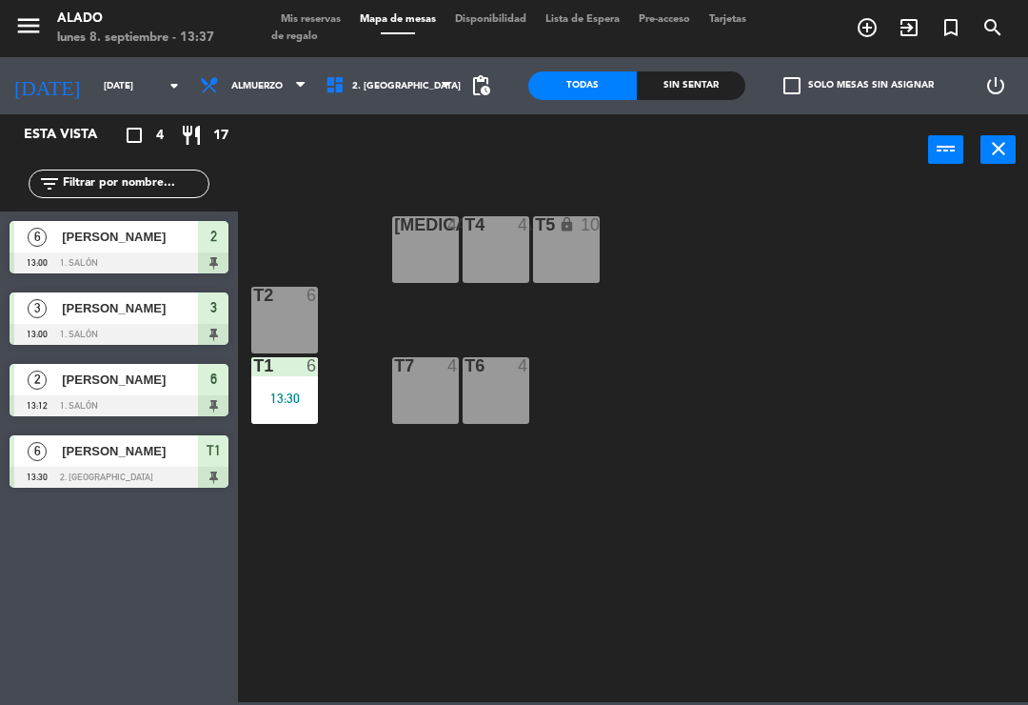
click at [390, 88] on span "2. [GEOGRAPHIC_DATA]" at bounding box center [406, 86] width 109 height 10
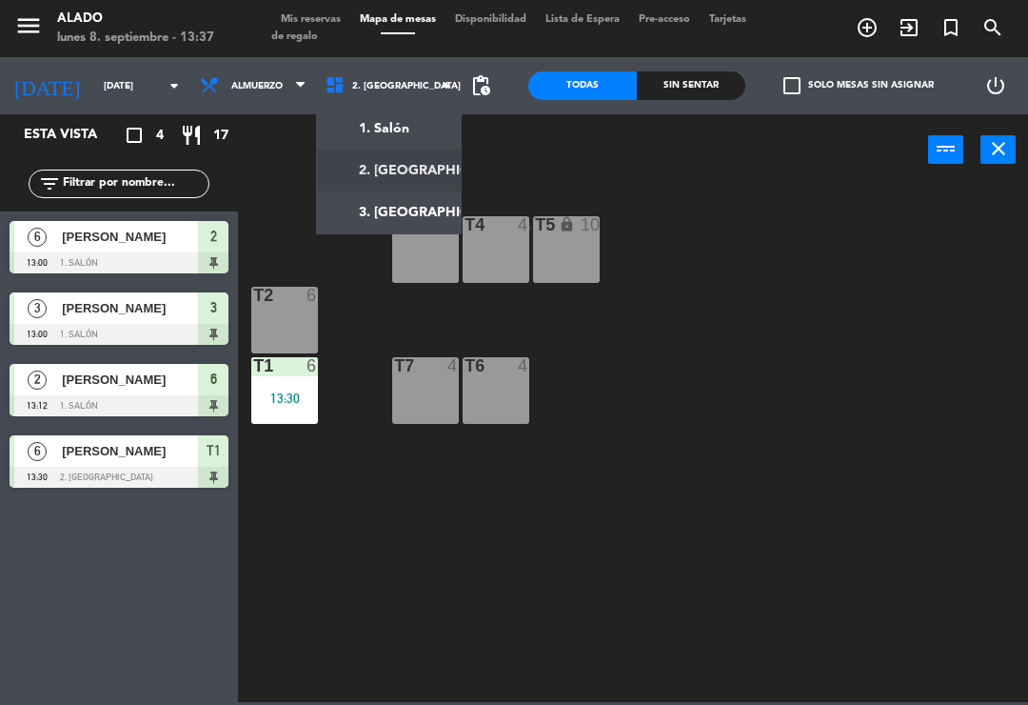
click at [415, 118] on ng-component "menu Alado [DATE] 8. septiembre - 13:37 Mis reservas Mapa de mesas Disponibilid…" at bounding box center [514, 351] width 1028 height 702
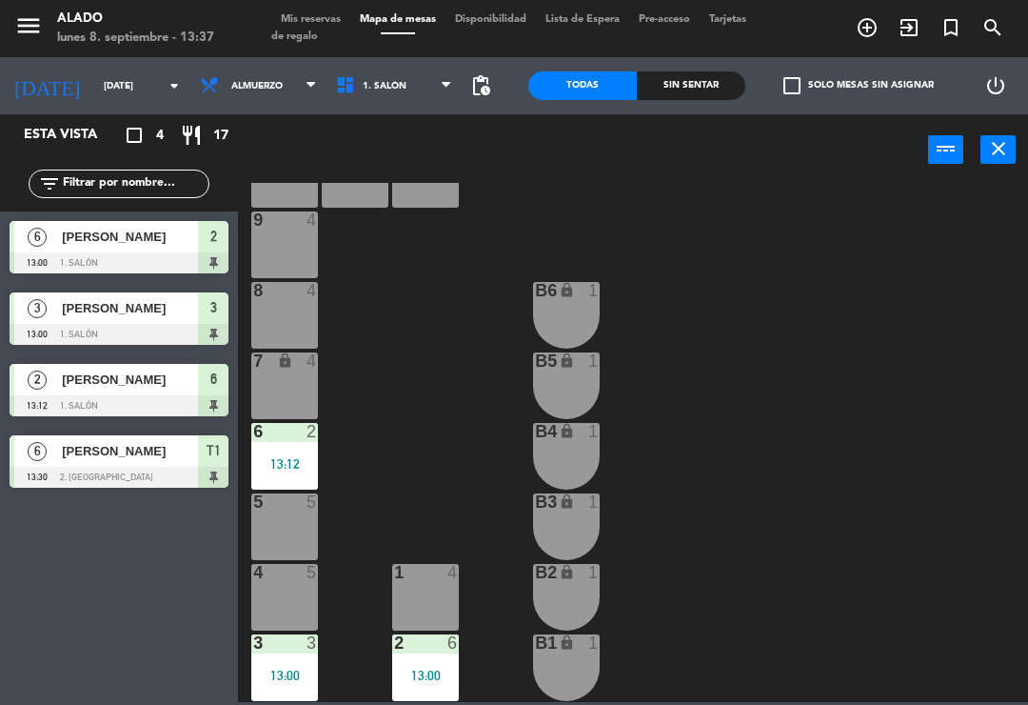
scroll to position [75, 0]
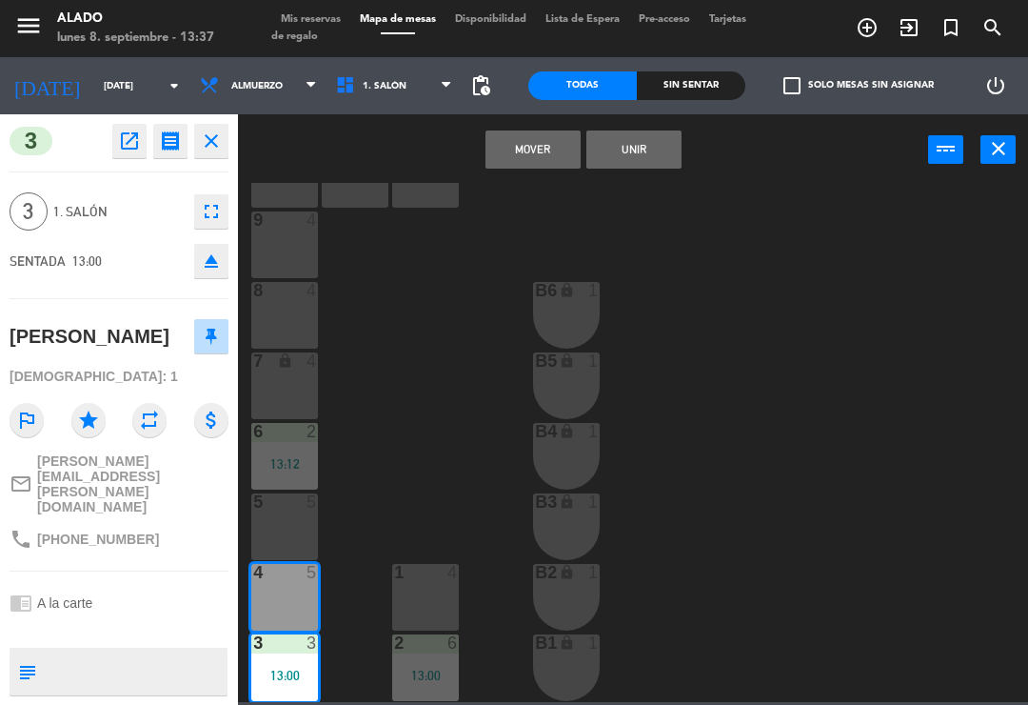
click at [550, 157] on button "Mover" at bounding box center [533, 149] width 95 height 38
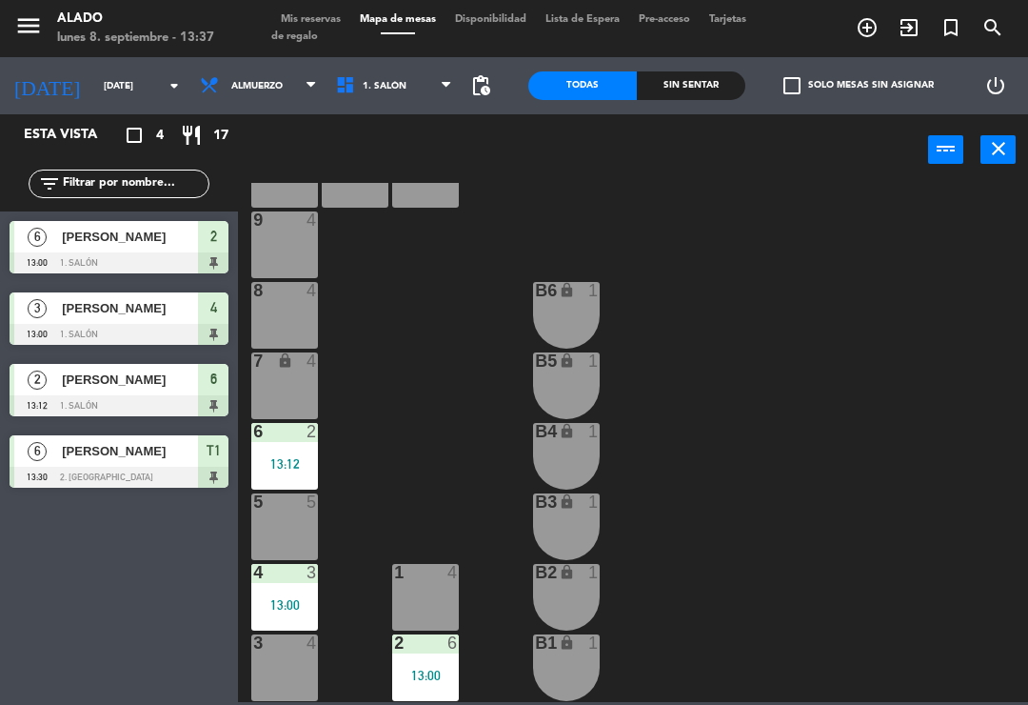
click at [282, 664] on div "3 4" at bounding box center [284, 667] width 67 height 67
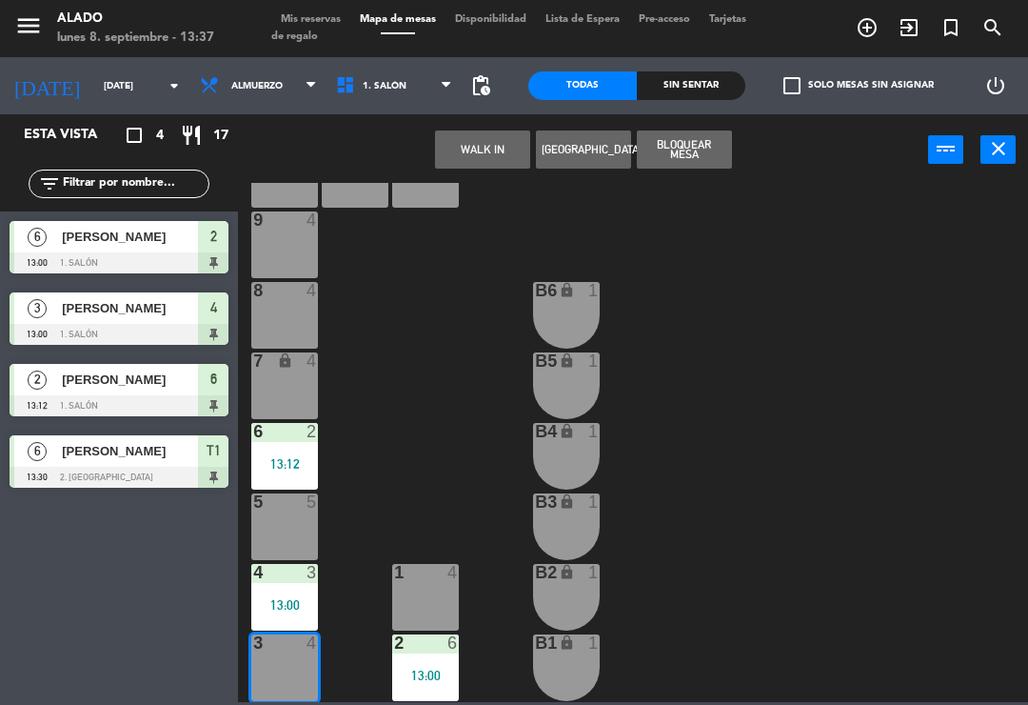
click at [515, 150] on button "WALK IN" at bounding box center [482, 149] width 95 height 38
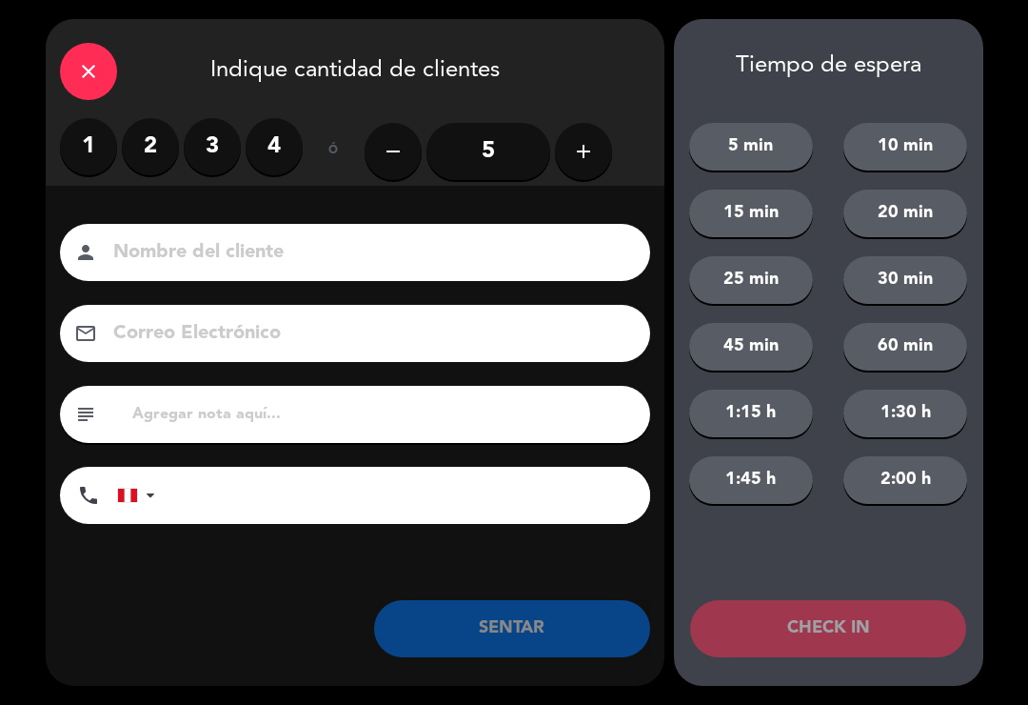
click at [167, 162] on label "2" at bounding box center [150, 146] width 57 height 57
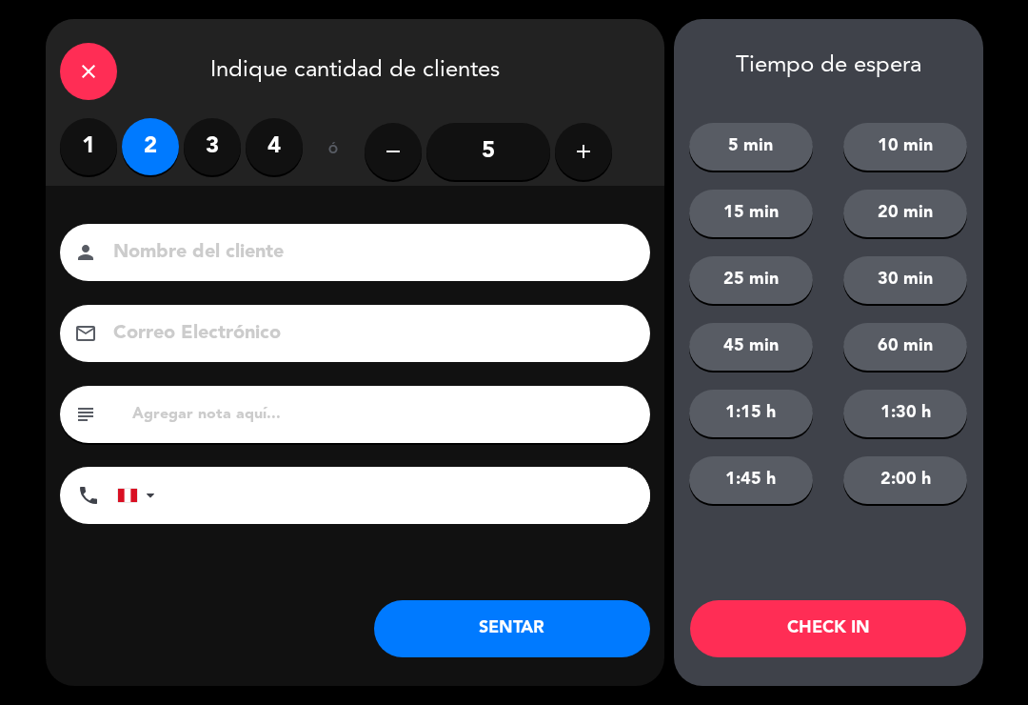
click at [232, 256] on input at bounding box center [368, 252] width 514 height 33
type input "[PERSON_NAME]"
click at [580, 71] on div "close Indique cantidad de clientes" at bounding box center [355, 68] width 619 height 99
click at [525, 635] on button "SENTAR" at bounding box center [512, 628] width 276 height 57
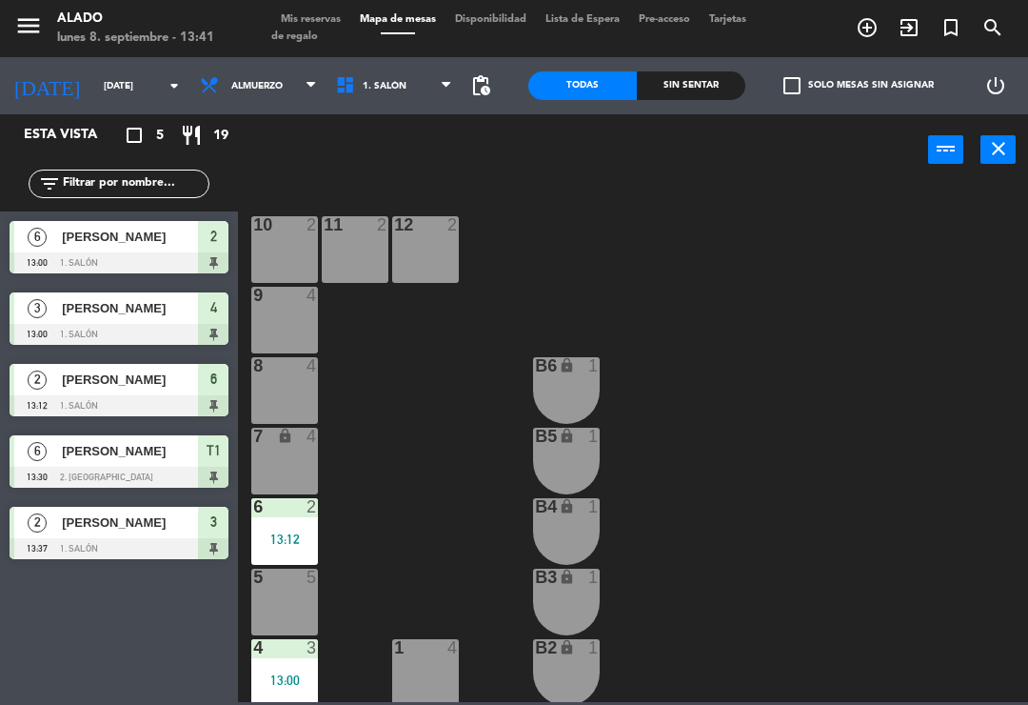
scroll to position [0, 0]
click at [155, 462] on div "[PERSON_NAME]" at bounding box center [129, 450] width 138 height 31
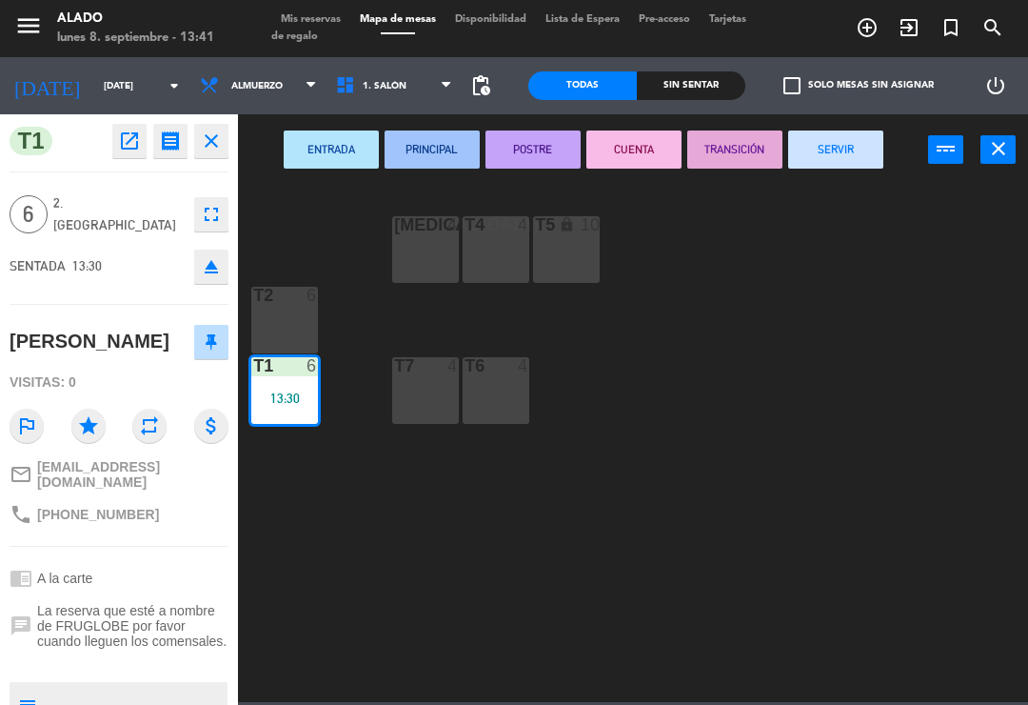
click at [228, 207] on button "fullscreen" at bounding box center [211, 214] width 34 height 34
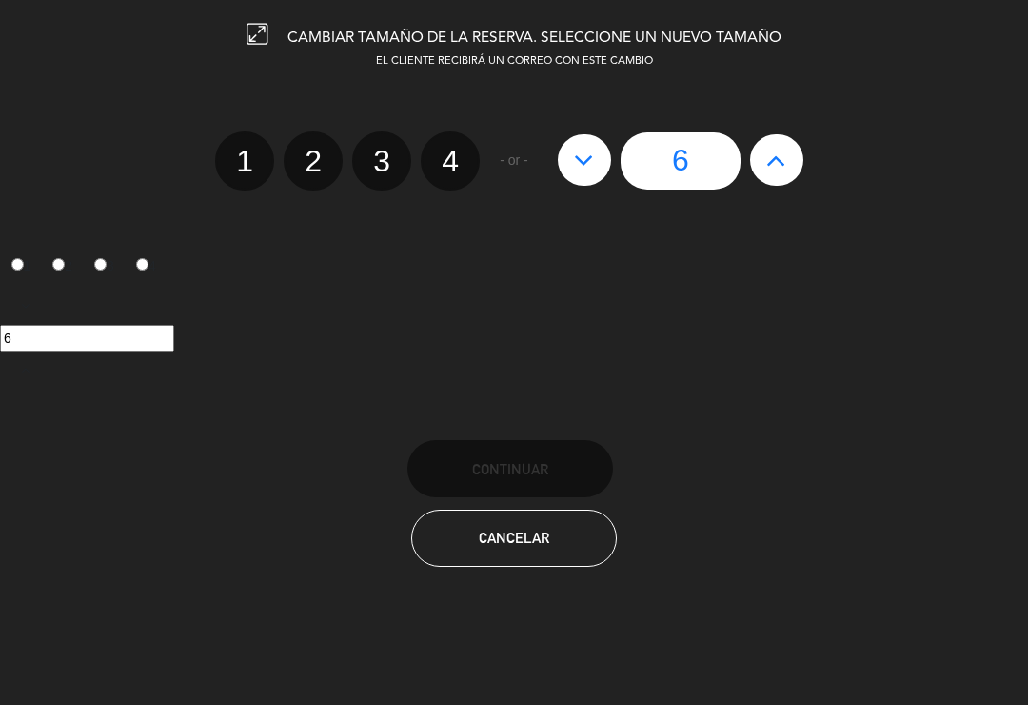
click at [602, 165] on button at bounding box center [584, 159] width 53 height 51
type input "5"
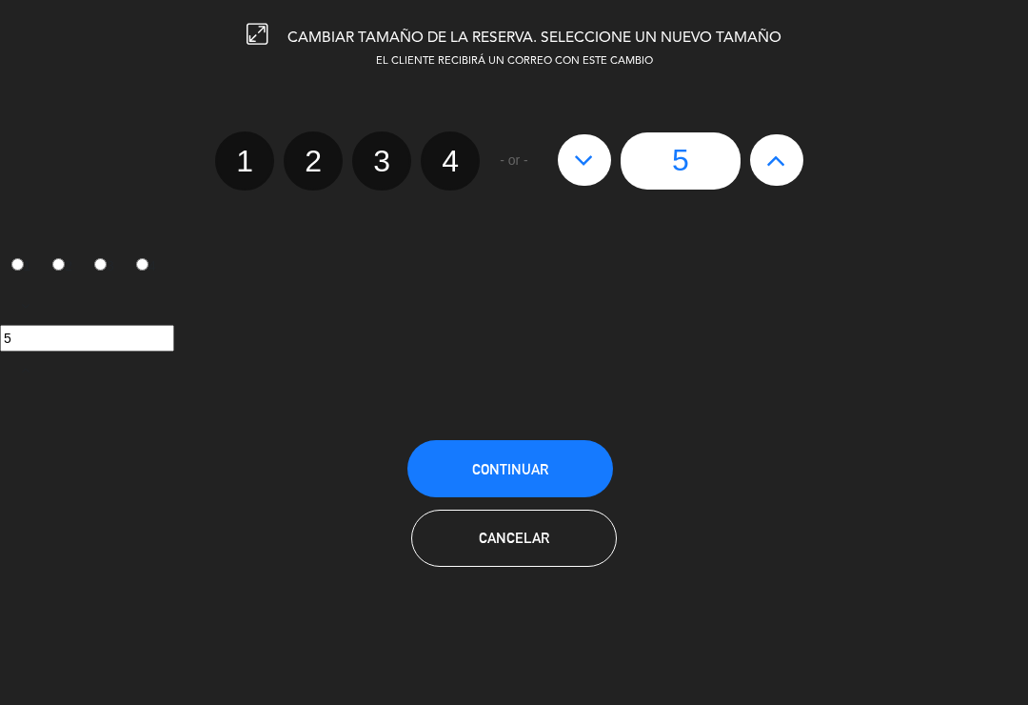
click at [529, 481] on button "Continuar" at bounding box center [511, 468] width 206 height 57
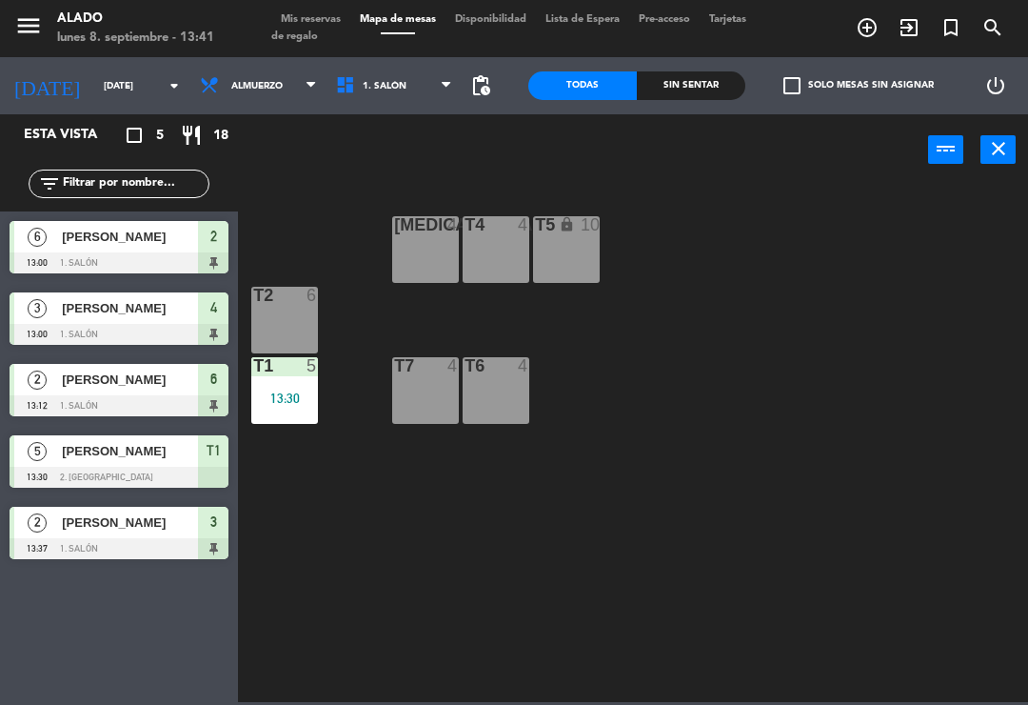
click at [326, 25] on span "Mis reservas" at bounding box center [310, 19] width 79 height 10
